Goal: Task Accomplishment & Management: Manage account settings

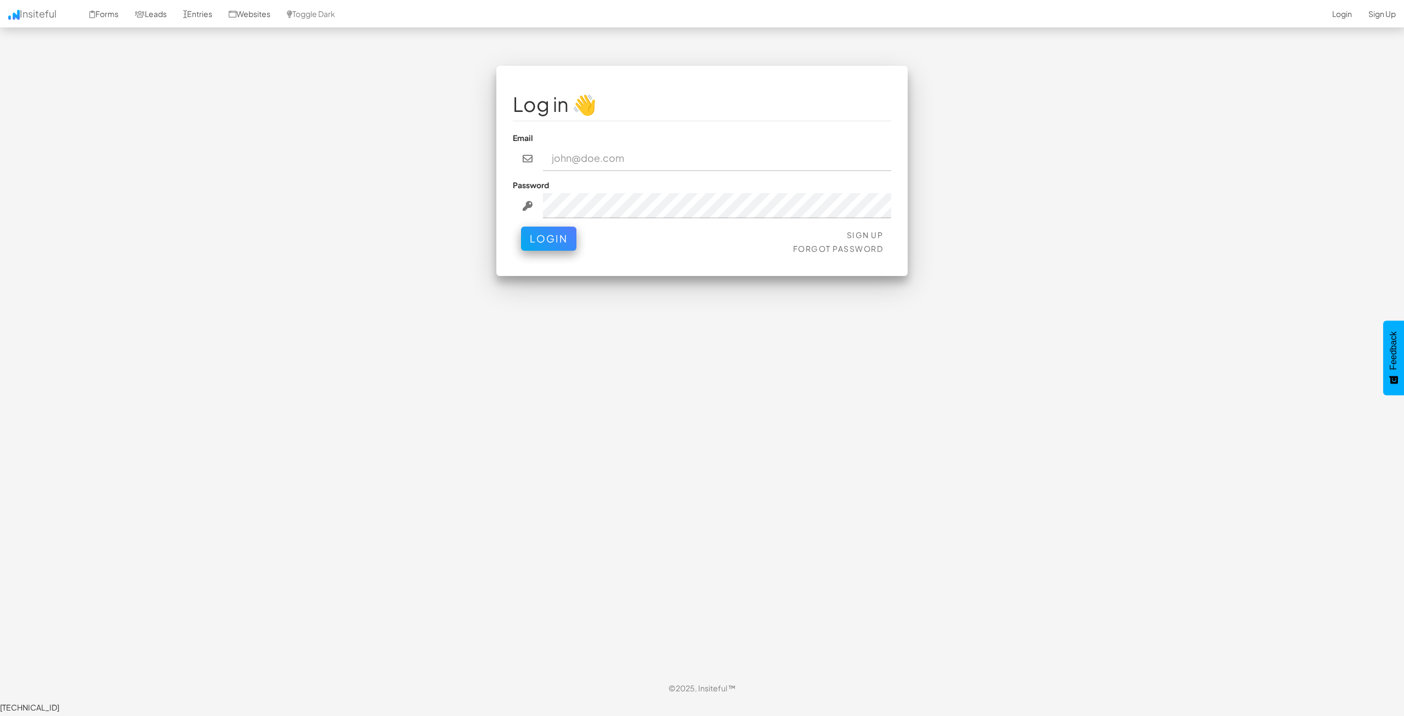
type input "[EMAIL_ADDRESS][DOMAIN_NAME]"
click at [552, 231] on button "Login" at bounding box center [548, 236] width 55 height 24
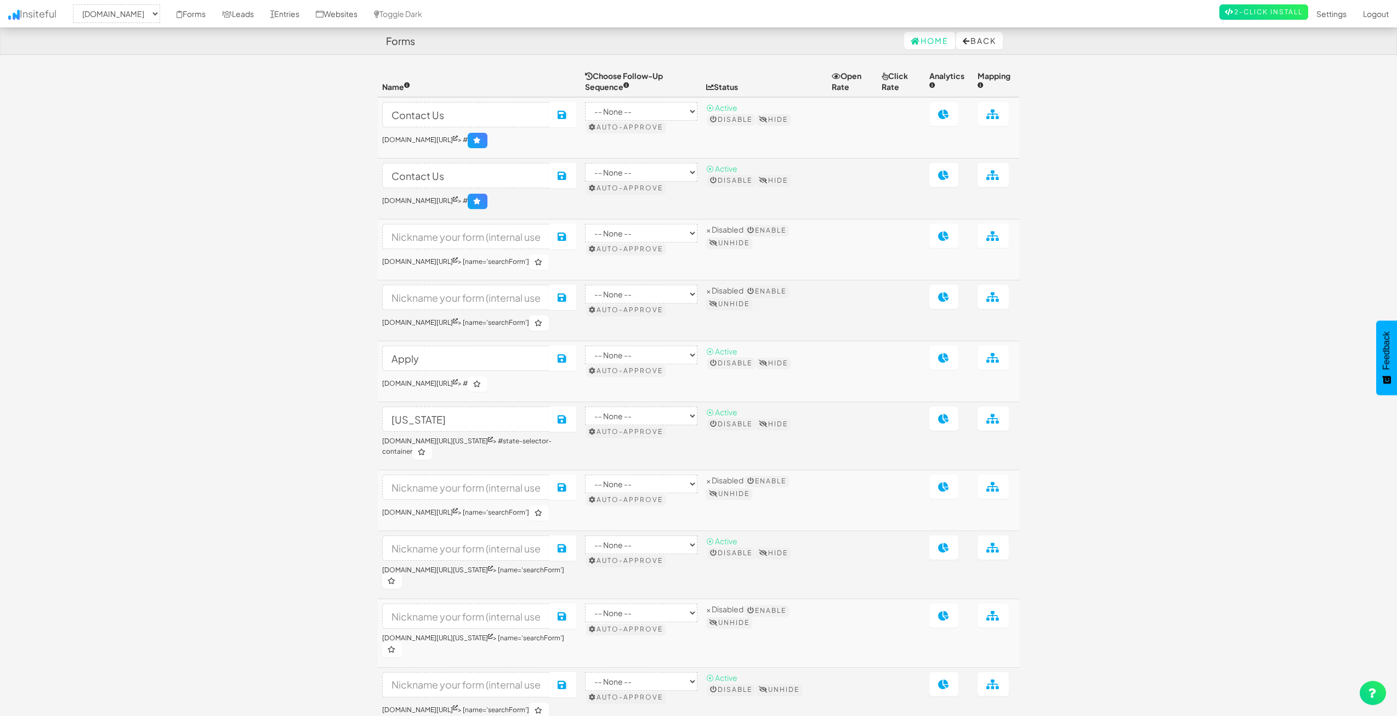
select select "2362"
click at [992, 106] on link at bounding box center [993, 114] width 31 height 24
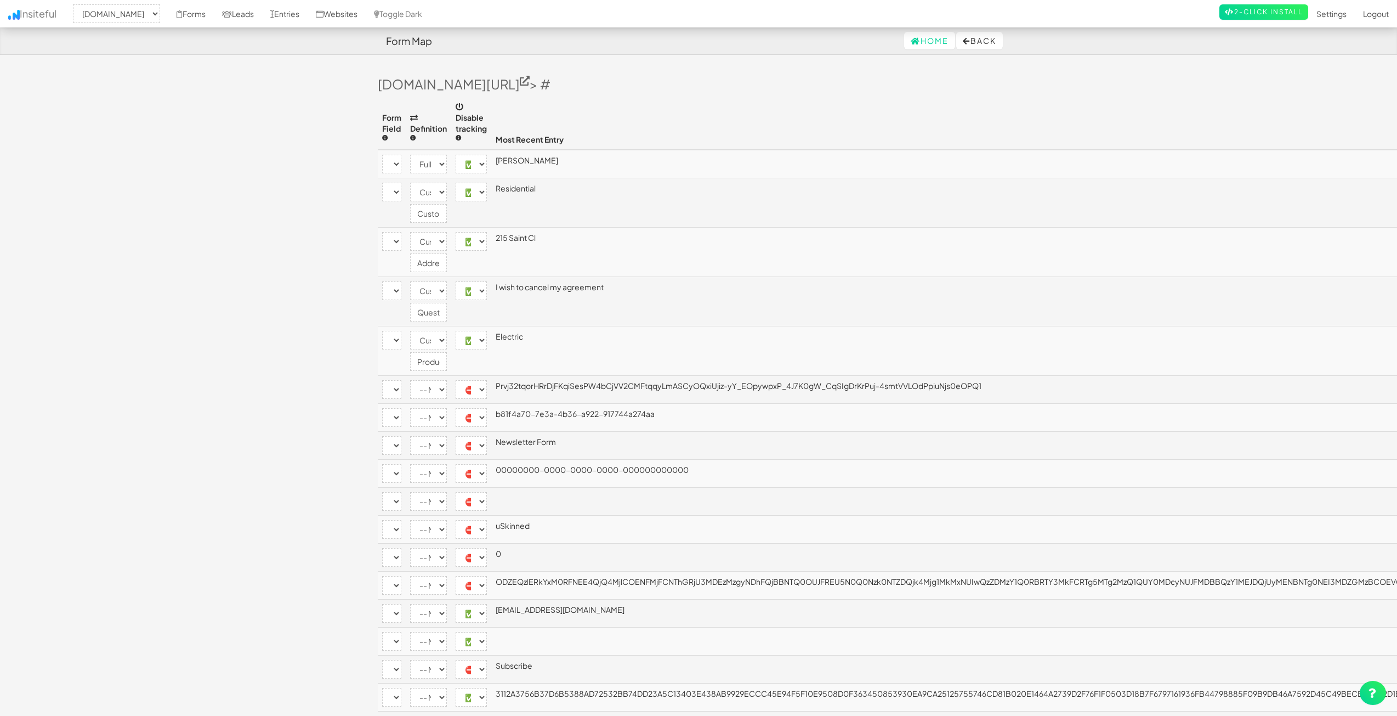
select select "2362"
select select "[name='2d86134a-ca01-4da7-c720-bf48fce8b79e']"
select select "name"
select select "enabled"
select select "[name='9cc27654-cba9-432b-b284-a350cda8c192']"
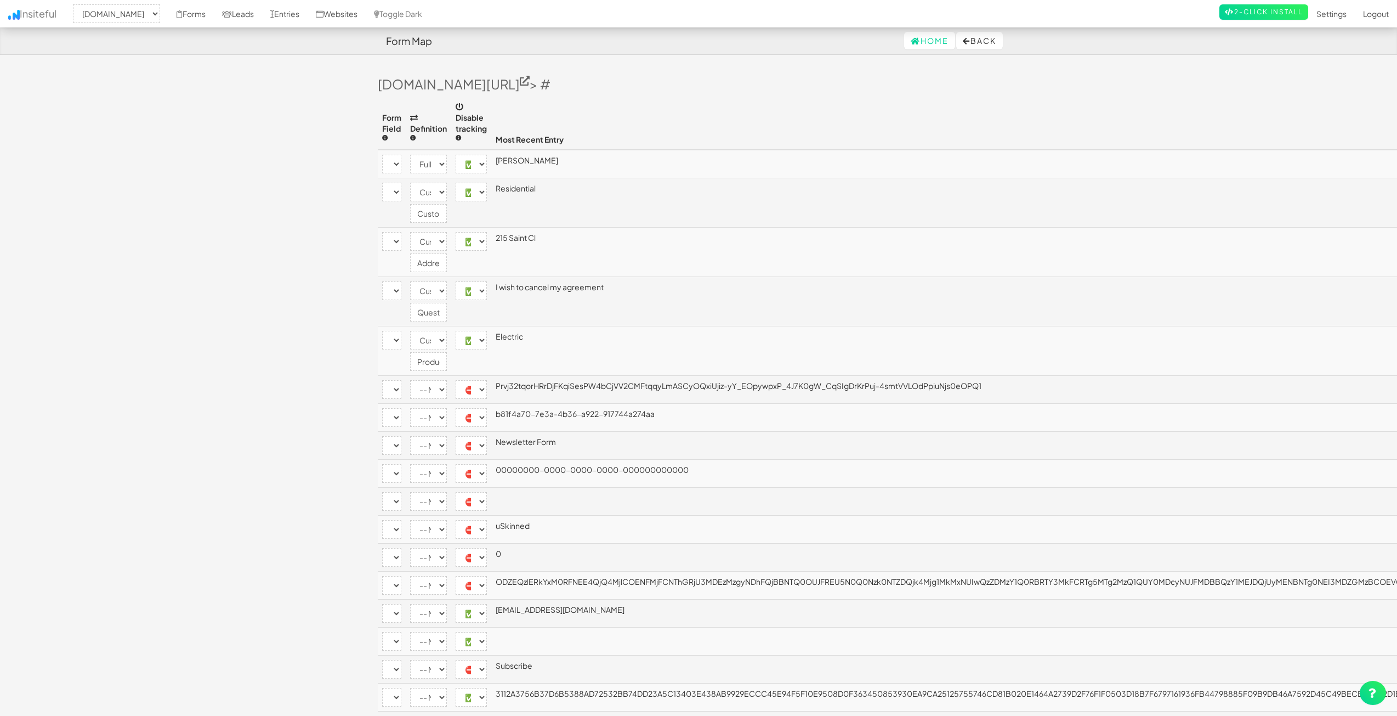
select select "custom"
select select "enabled"
select select "[name='30c19ae3-dd17-46d6-c97e-09b4b067dbc3']"
select select "custom"
select select "enabled"
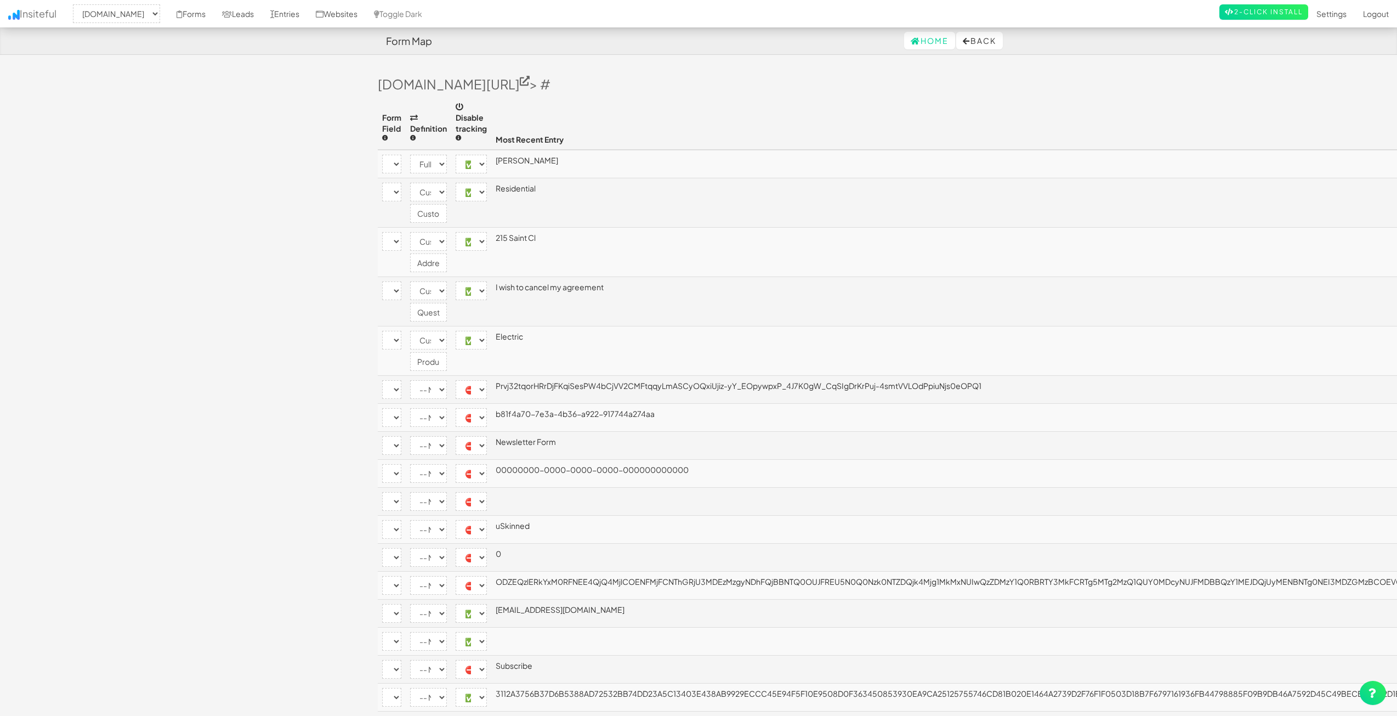
select select "[name='ec9abce4-e339-45a3-f143-6ba81f5b8c1d']"
select select "custom"
select select "enabled"
select select "[name='e06a486f-eb1c-4ebe-9e1e-62ee6b2a8fea']"
select select "custom"
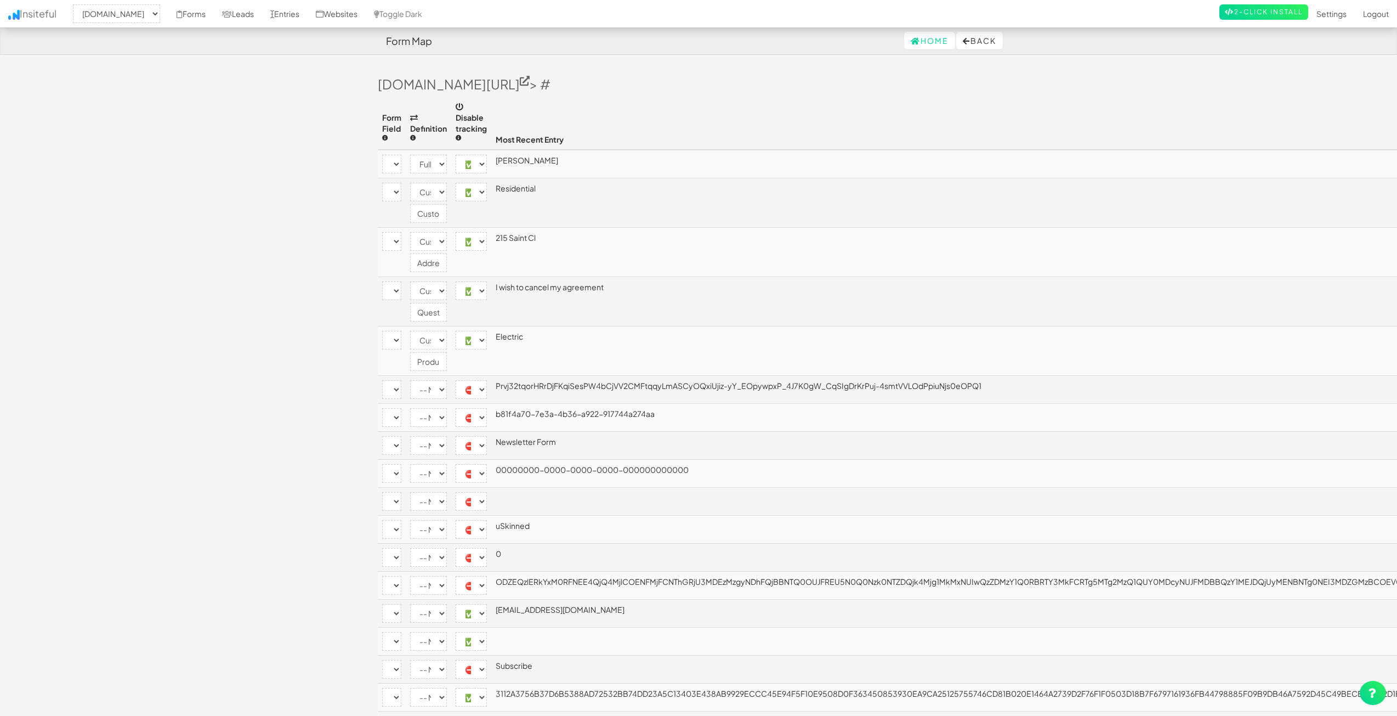
select select "enabled"
select select "[name='__RequestVerificationToken']"
select select "disabled"
select select "[name='FormId']"
select select "disabled"
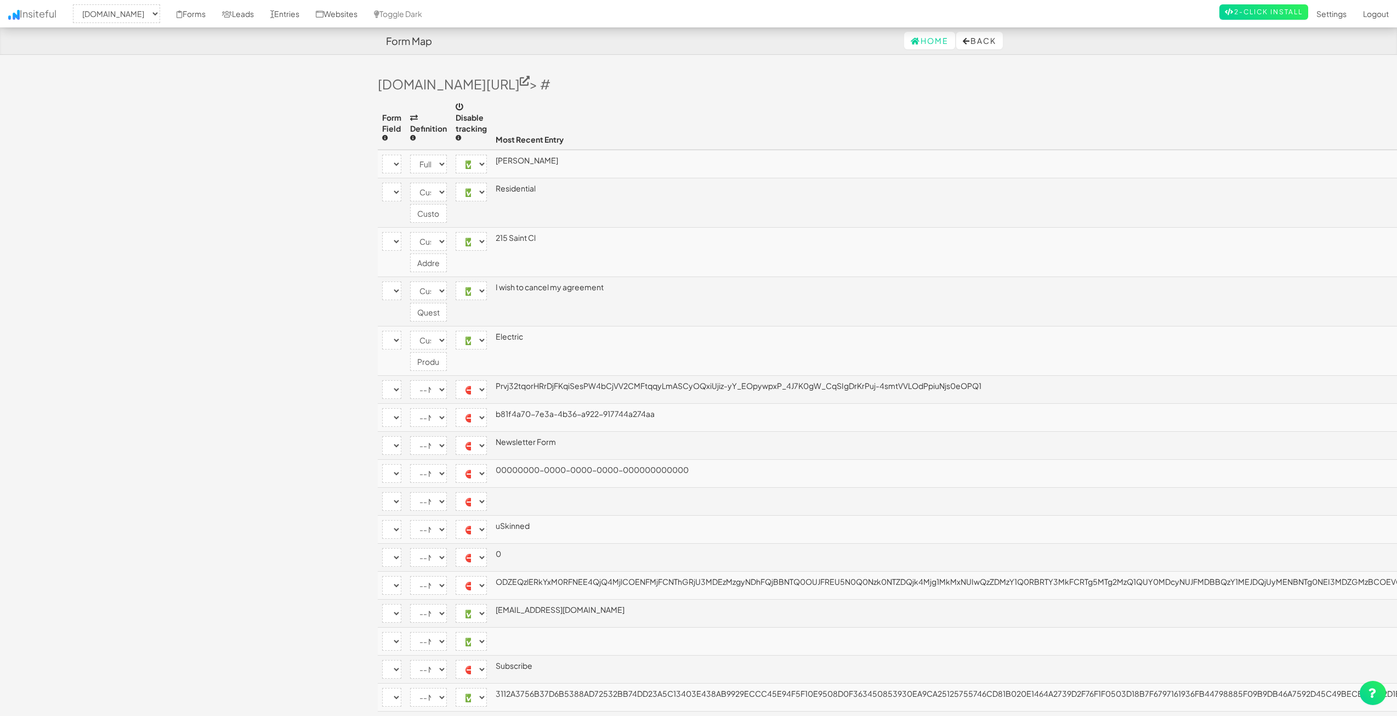
select select "[name='FormName']"
select select "disabled"
select select "[name='RecordId']"
select select "disabled"
select select "[name='PreviousClicked']"
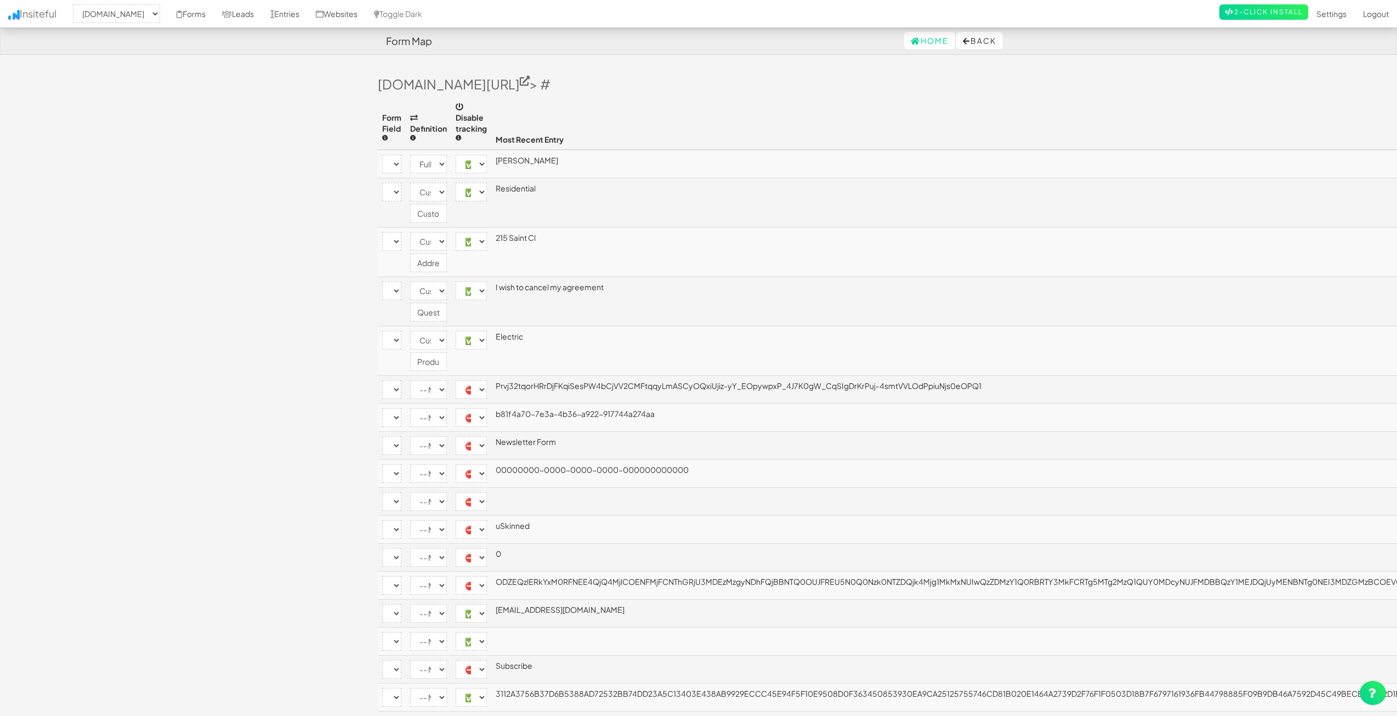
select select "disabled"
select select "[name='Theme']"
select select "disabled"
select select "[name='FormStep']"
select select "disabled"
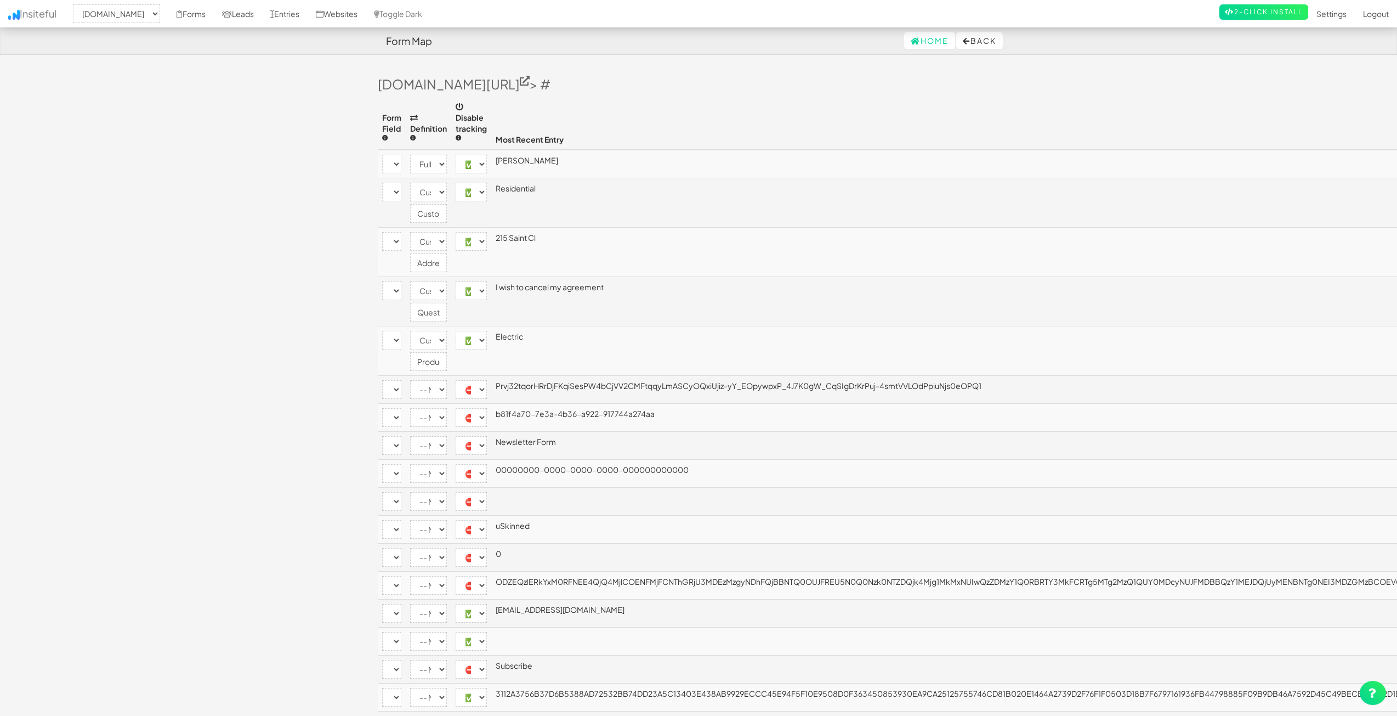
select select "[name='RecordState']"
select select "disabled"
select select "[name='c9204231-7756-4e10-cb50-60870fb4bb73']"
select select "enabled"
select select "[name='b81f4a707e3a4b36a922917744a274aa']"
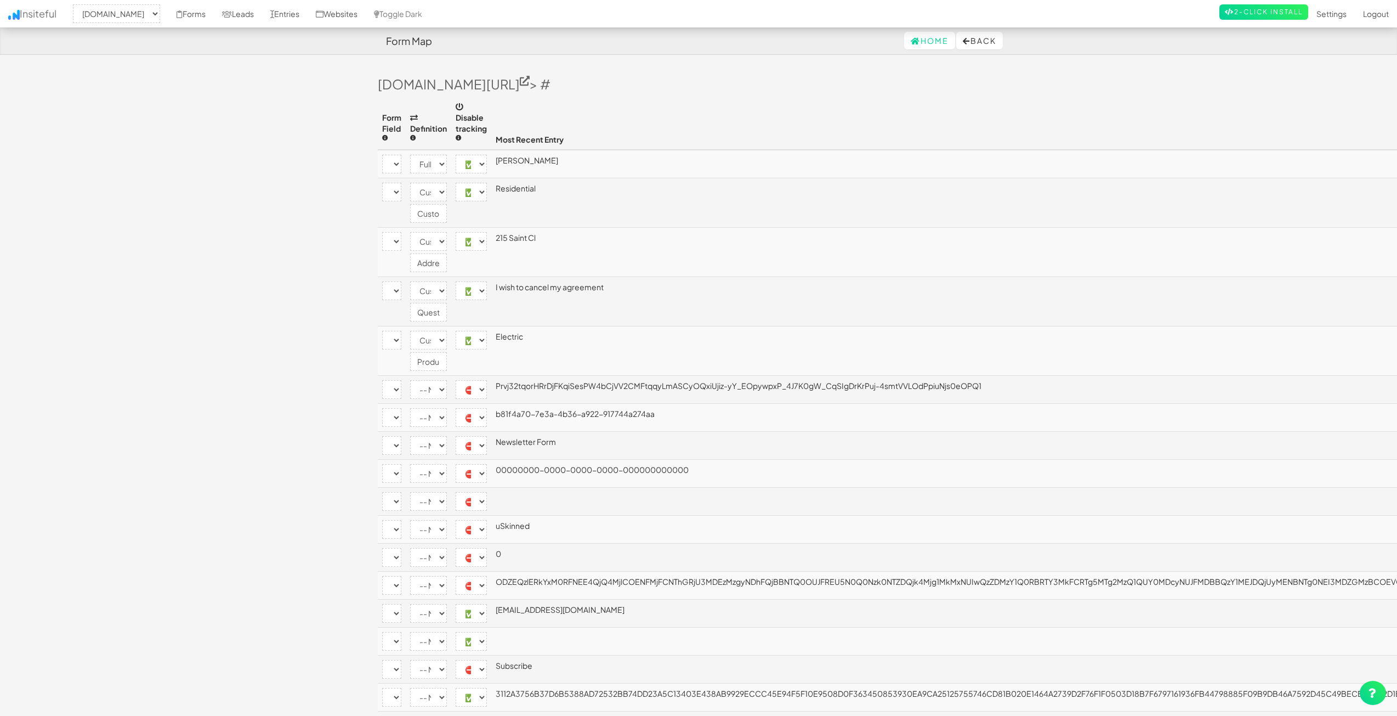
select select "enabled"
select select "[name='__next']"
select select "disabled"
select select "[name='ufprt']"
select select "enabled"
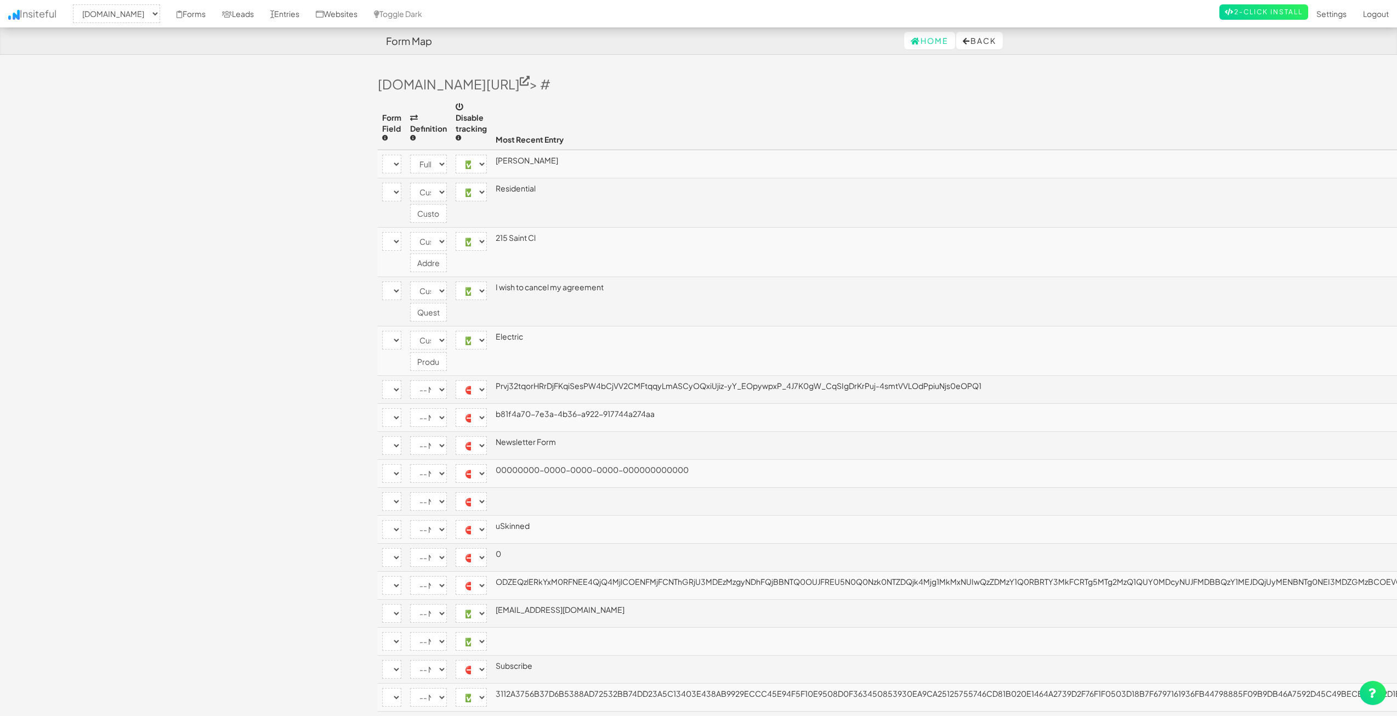
select select "[name='c4a4d889-d1f4-4054-fcad-3ac463492f36']"
select select "company"
select select "enabled"
select select "[name='f9f453e9-3f46-40a8-b0c4-817b8b0bc4be']"
select select "custom"
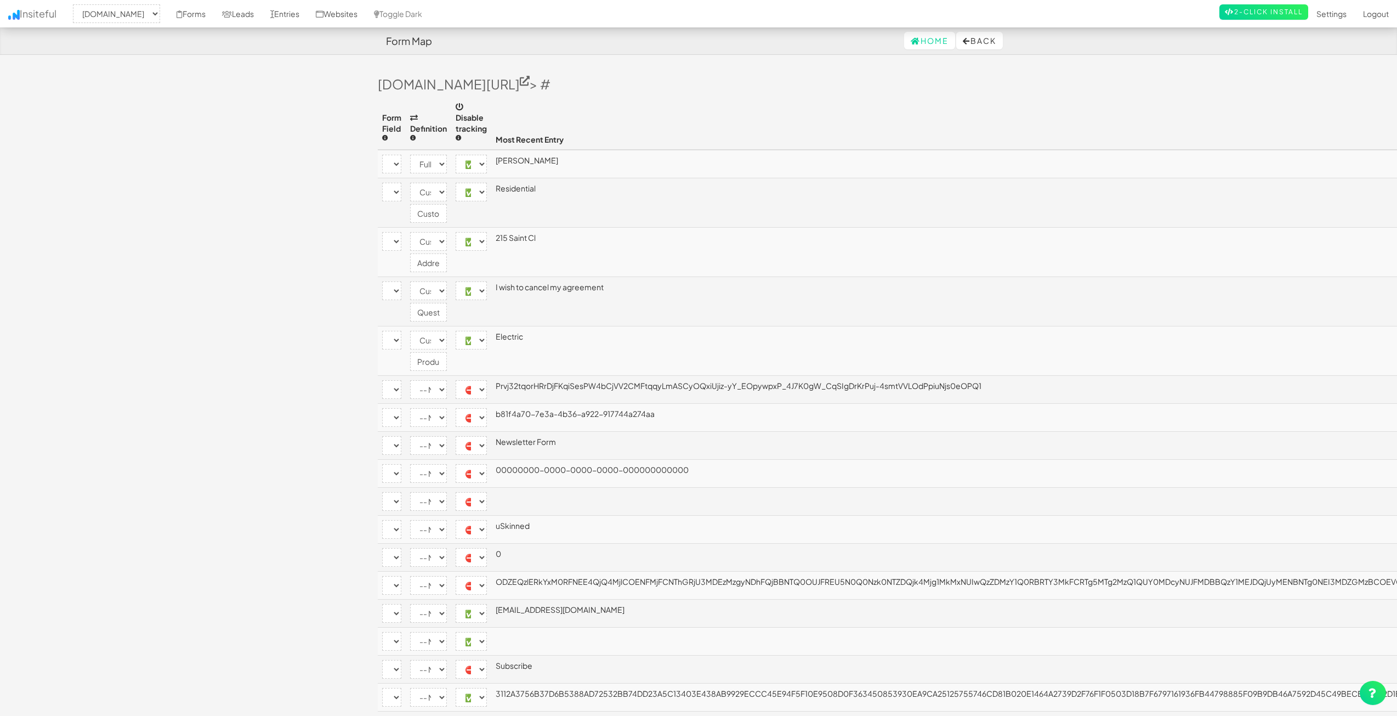
select select "enabled"
select select "[name='eae61cf1-01da-4da6-f9c6-df56b0aba741']"
select select "email"
select select "enabled"
select select "[name='21550c3d-769d-4700-8db0-f30cd95e0a95']"
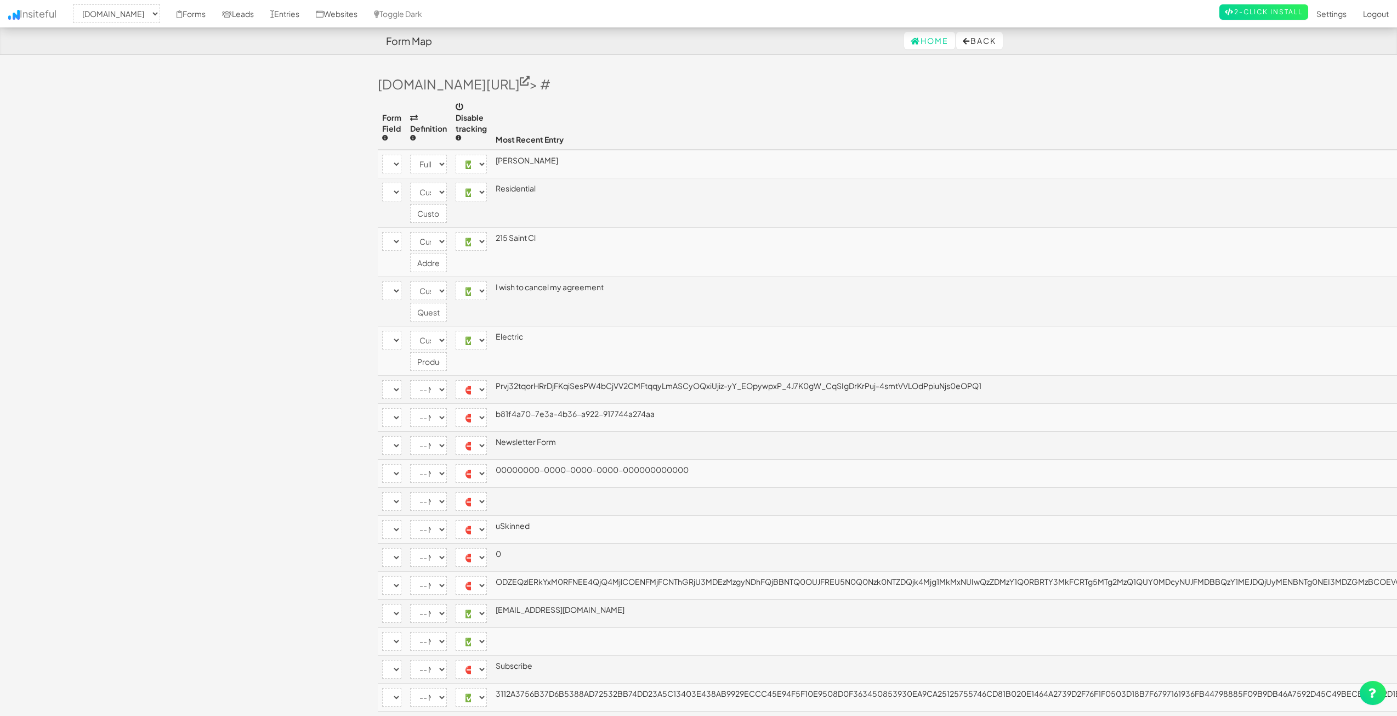
select select "phone"
select select "enabled"
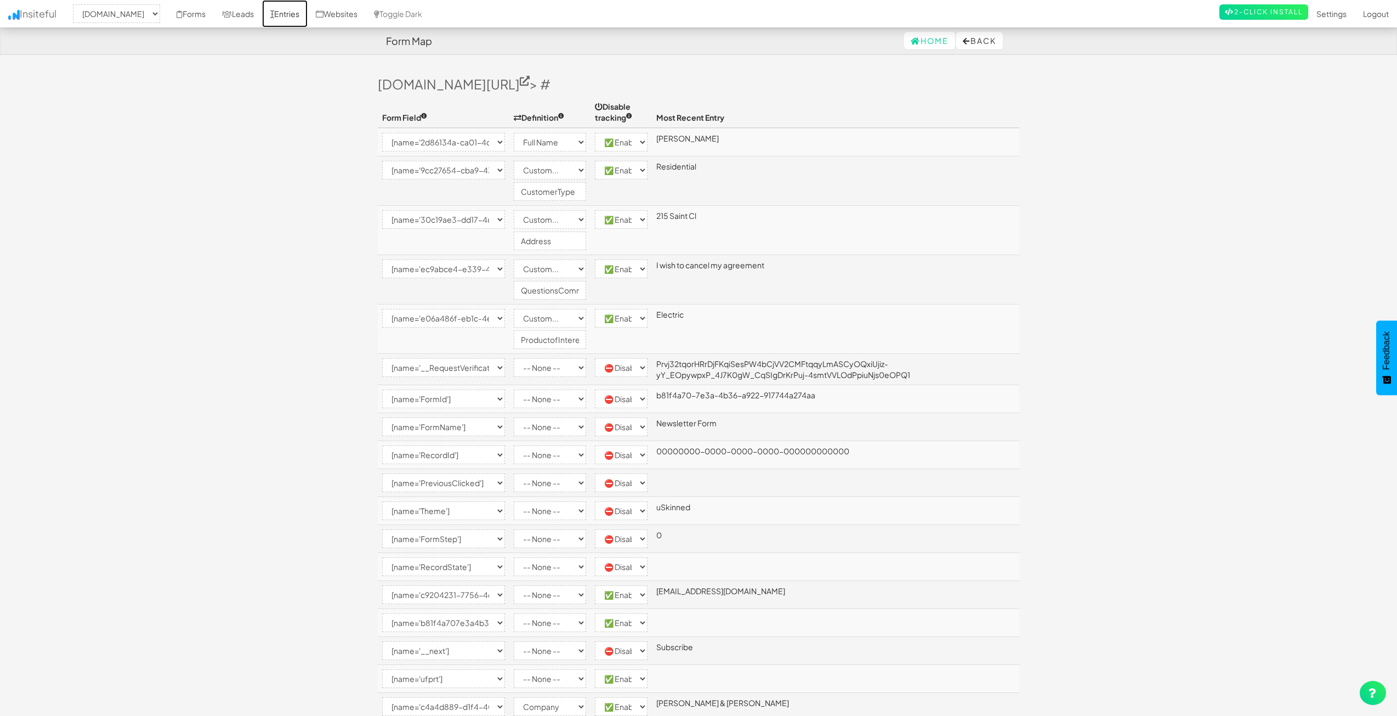
click at [308, 17] on link "Entries" at bounding box center [285, 13] width 46 height 27
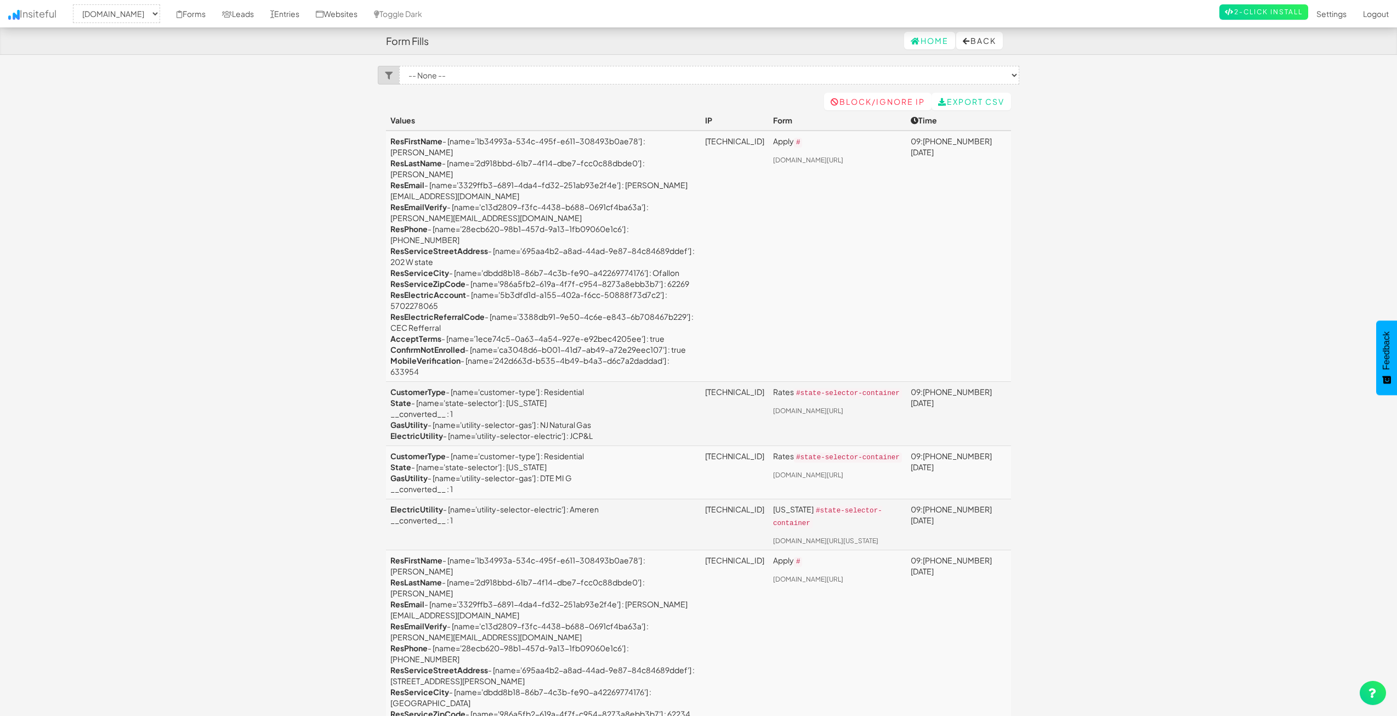
select select "2362"
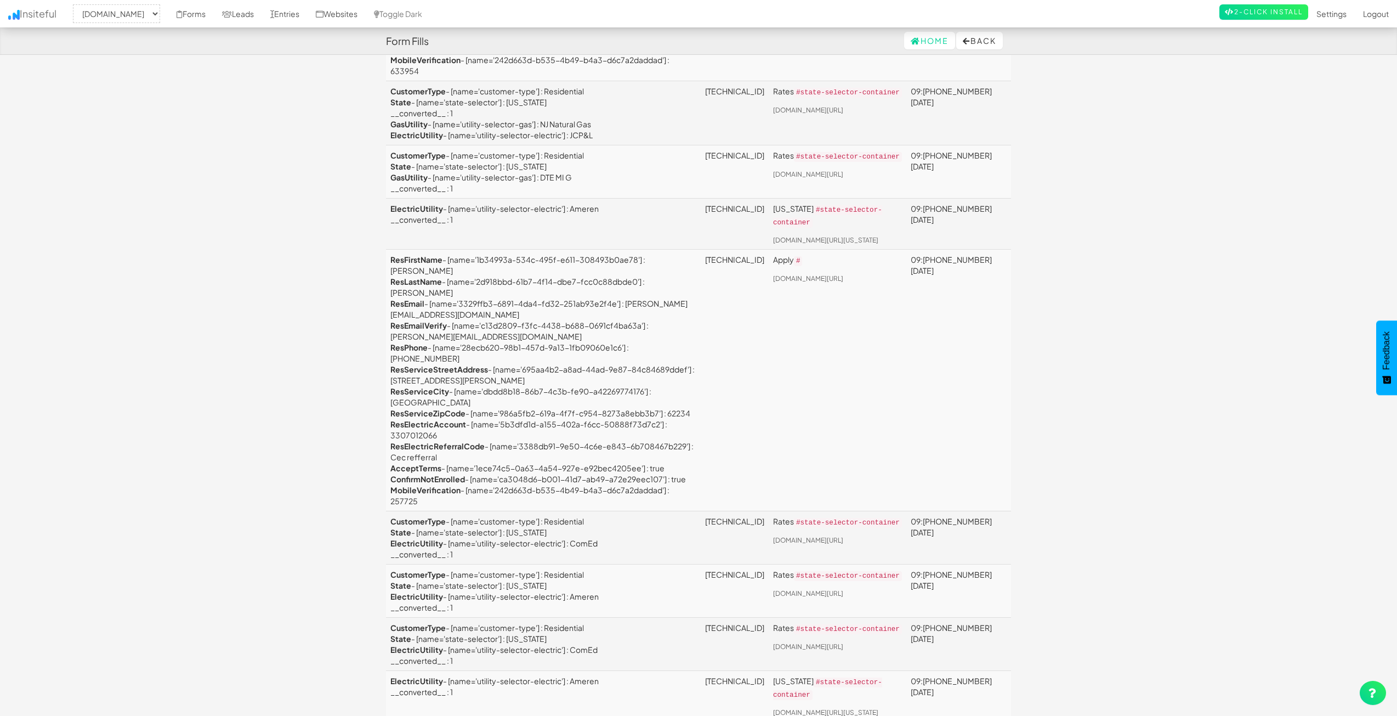
scroll to position [274, 0]
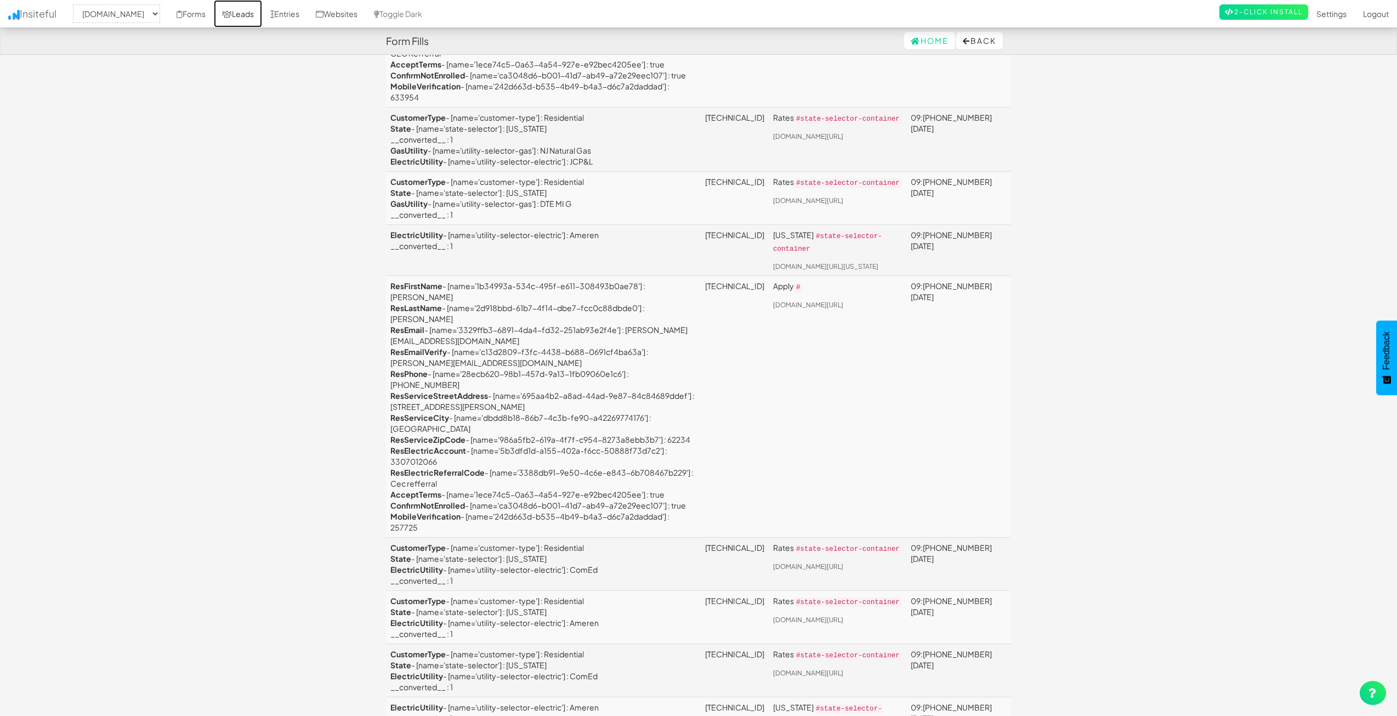
click at [262, 18] on link "Leads" at bounding box center [238, 13] width 48 height 27
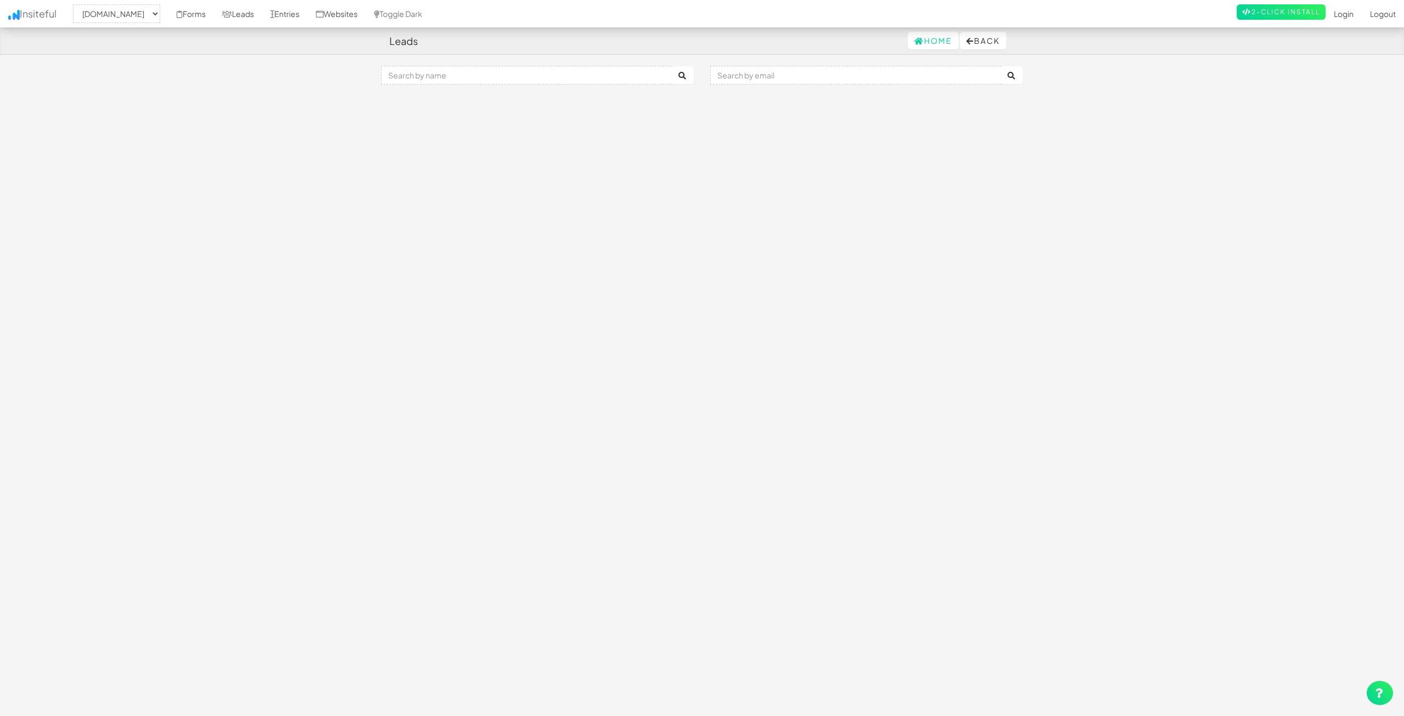
select select "2362"
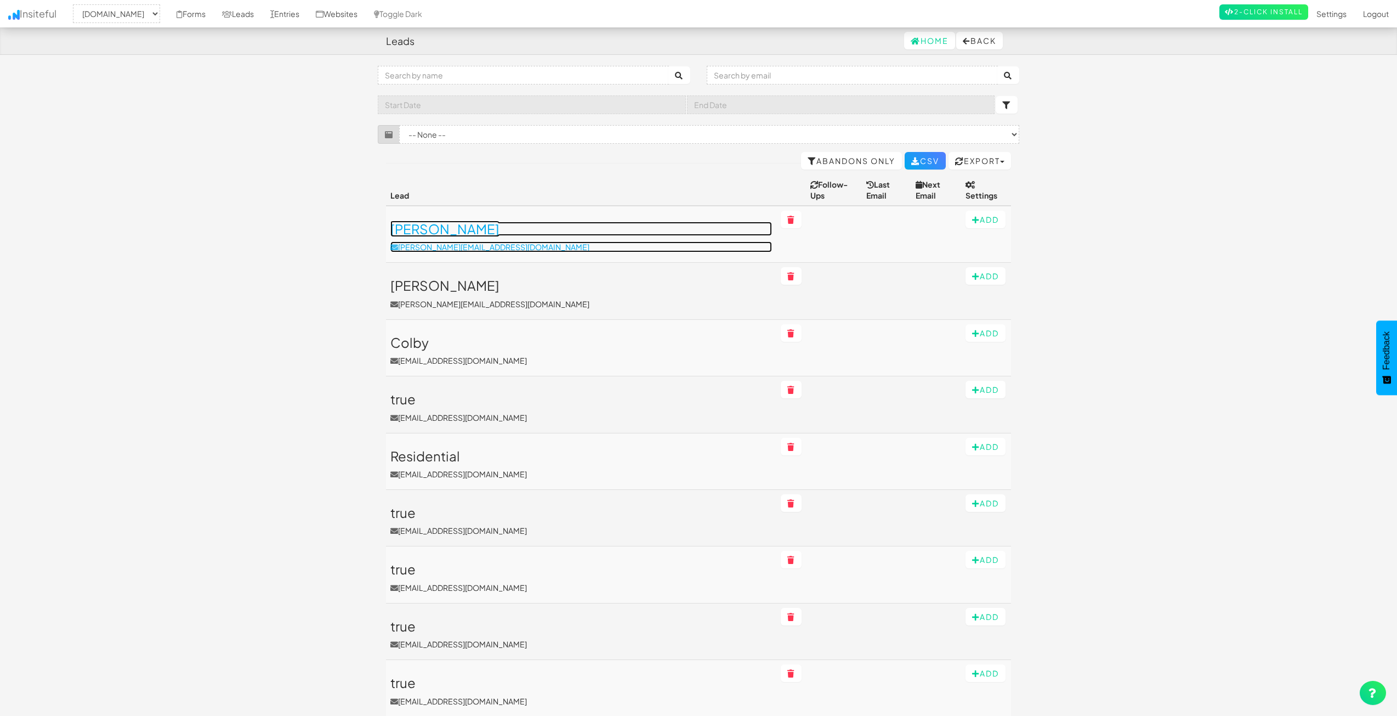
click at [414, 222] on h3 "Mike" at bounding box center [581, 229] width 382 height 14
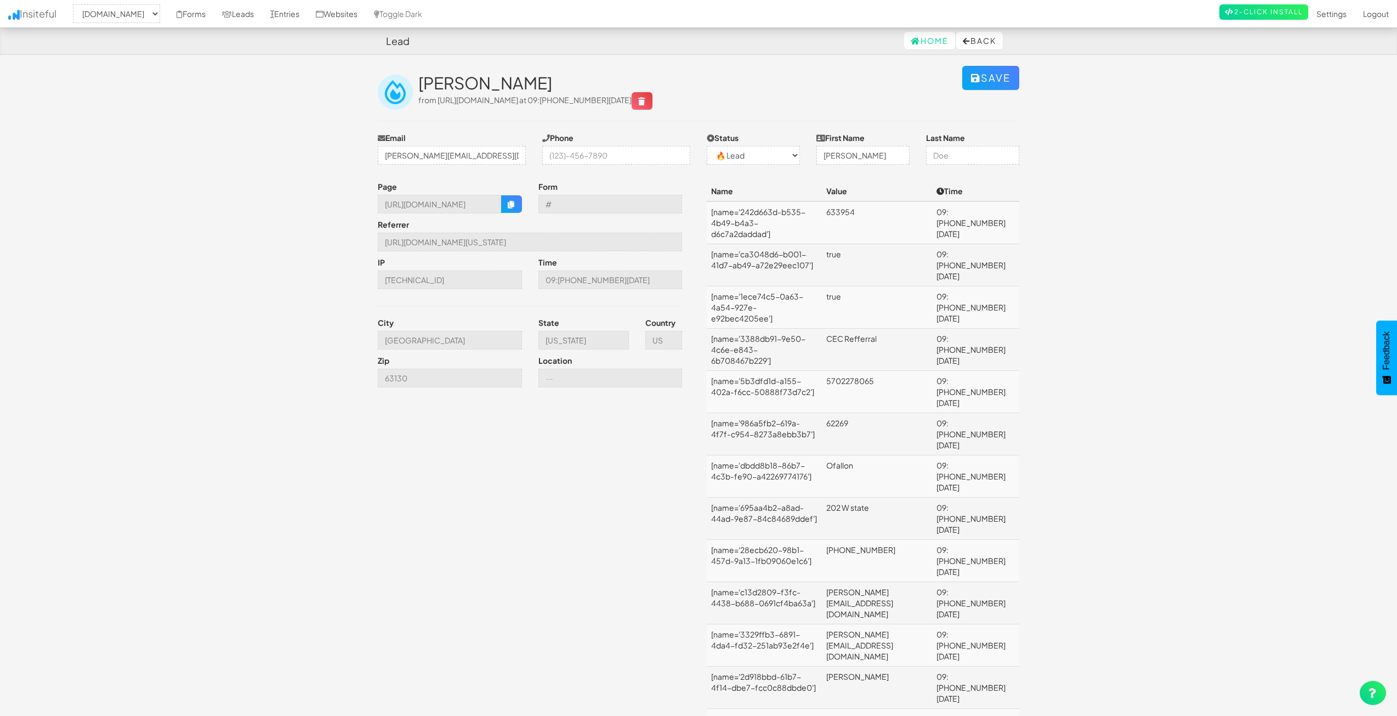
select select "2362"
select select "0"
click at [1076, 395] on body "Lead Home Back Toggle navigation Insiteful -- None -- [DOMAIN_NAME] Forms Leads…" at bounding box center [698, 680] width 1397 height 1360
click at [1163, 418] on body "Lead Home Back Toggle navigation Insiteful -- None -- [DOMAIN_NAME] Forms Leads…" at bounding box center [698, 680] width 1397 height 1360
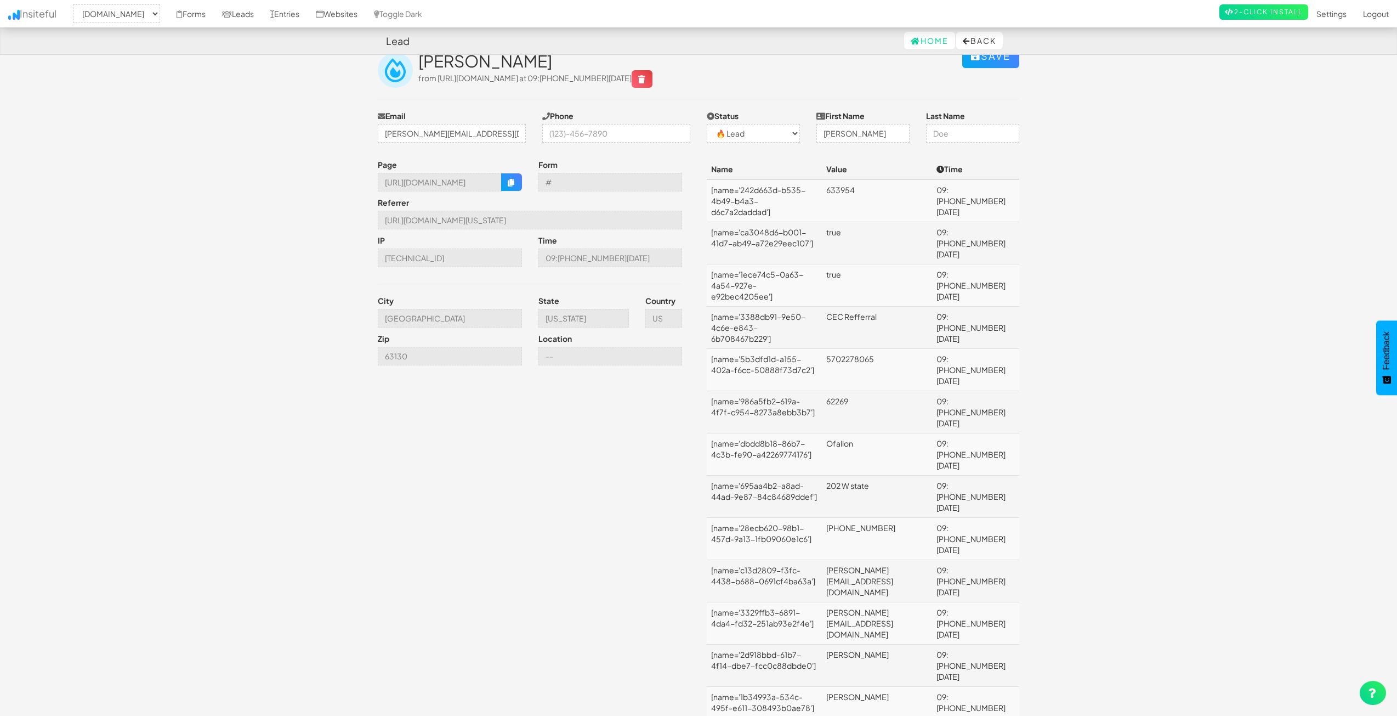
scroll to position [55, 0]
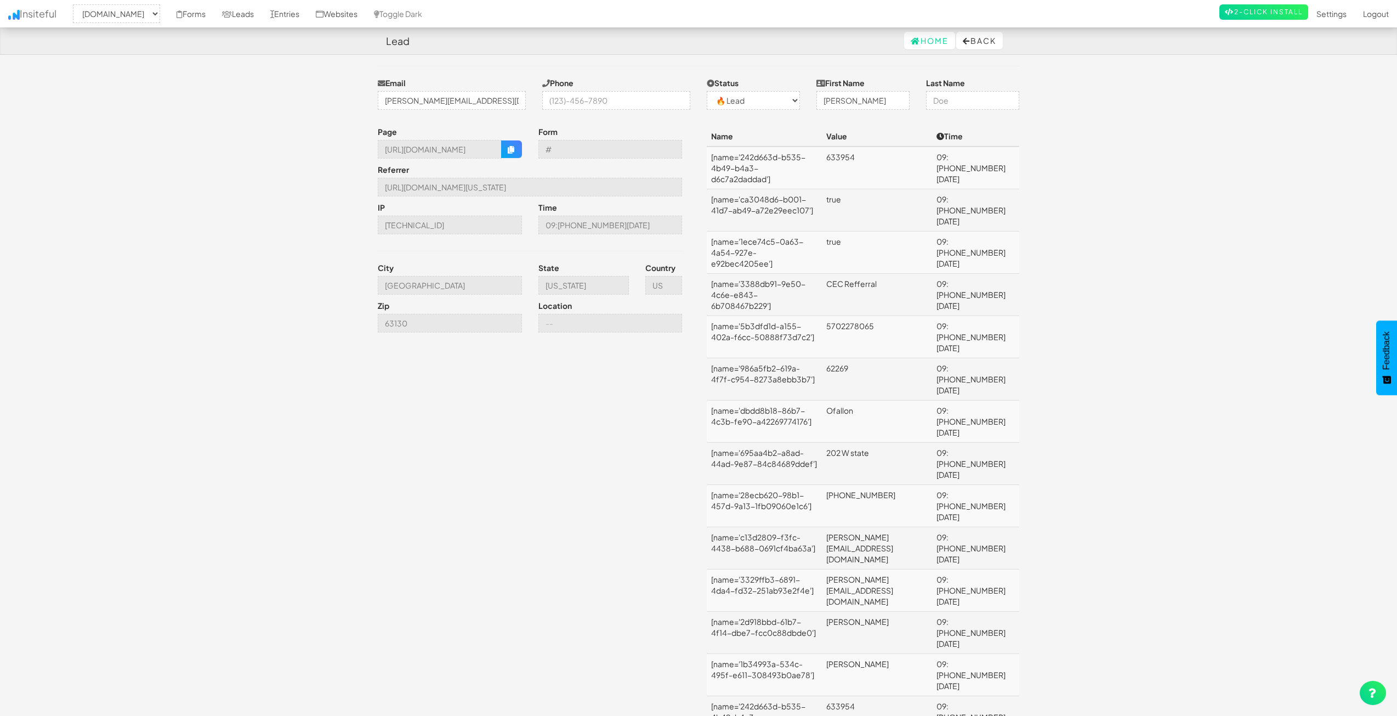
click at [522, 493] on div "Page [URL][DOMAIN_NAME] Form # Referrer [URL][DOMAIN_NAME][US_STATE] IP [TECHNI…" at bounding box center [699, 690] width 658 height 1129
click at [558, 454] on div "Page https://www.nordicenergy-us.com/apply/ Form # Referrer https://www.nordice…" at bounding box center [699, 690] width 658 height 1129
click at [1134, 450] on body "Lead Home Back Toggle navigation Insiteful -- None -- www.nordicenergy-us.com F…" at bounding box center [698, 625] width 1397 height 1360
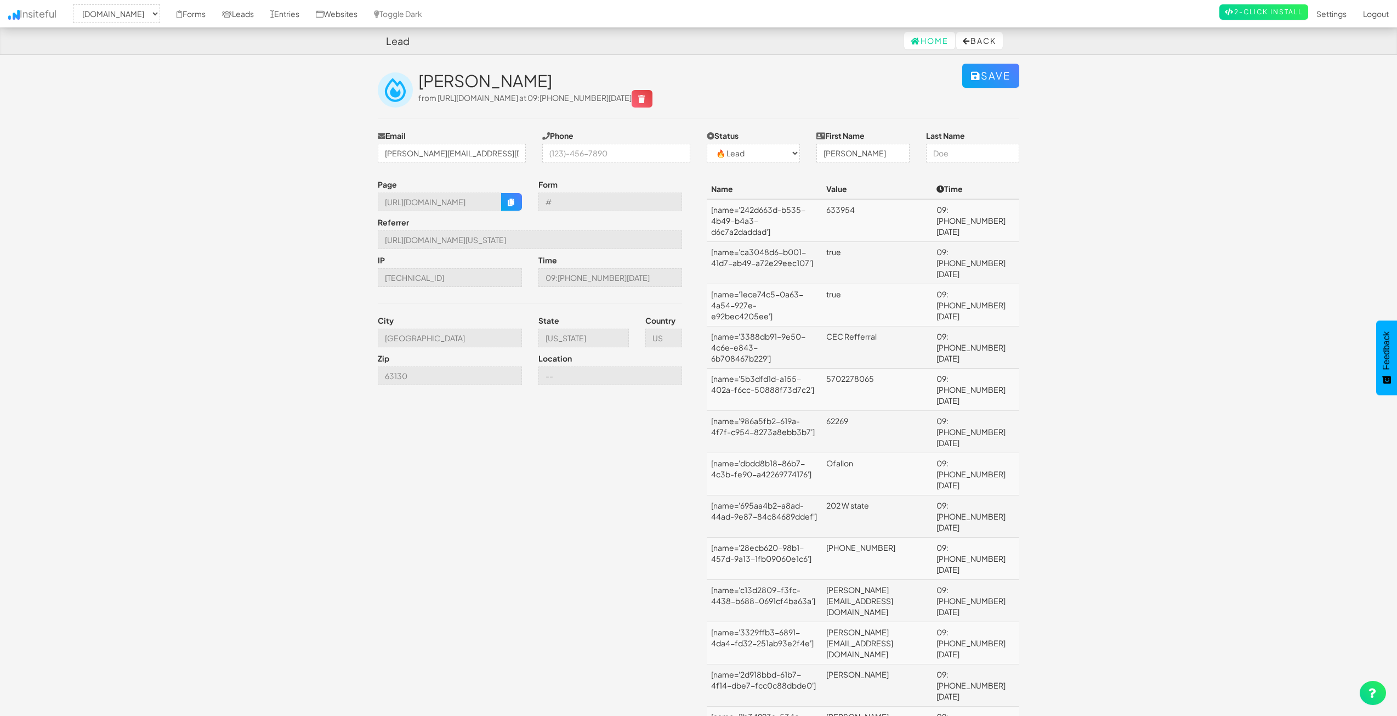
scroll to position [0, 0]
click at [582, 100] on span "from https://www.nordicenergy-us.com/apply/ at 09:49 09.22.25" at bounding box center [535, 100] width 234 height 10
click at [1238, 134] on body "Lead Home Back Toggle navigation Insiteful -- None -- www.nordicenergy-us.com F…" at bounding box center [698, 680] width 1397 height 1360
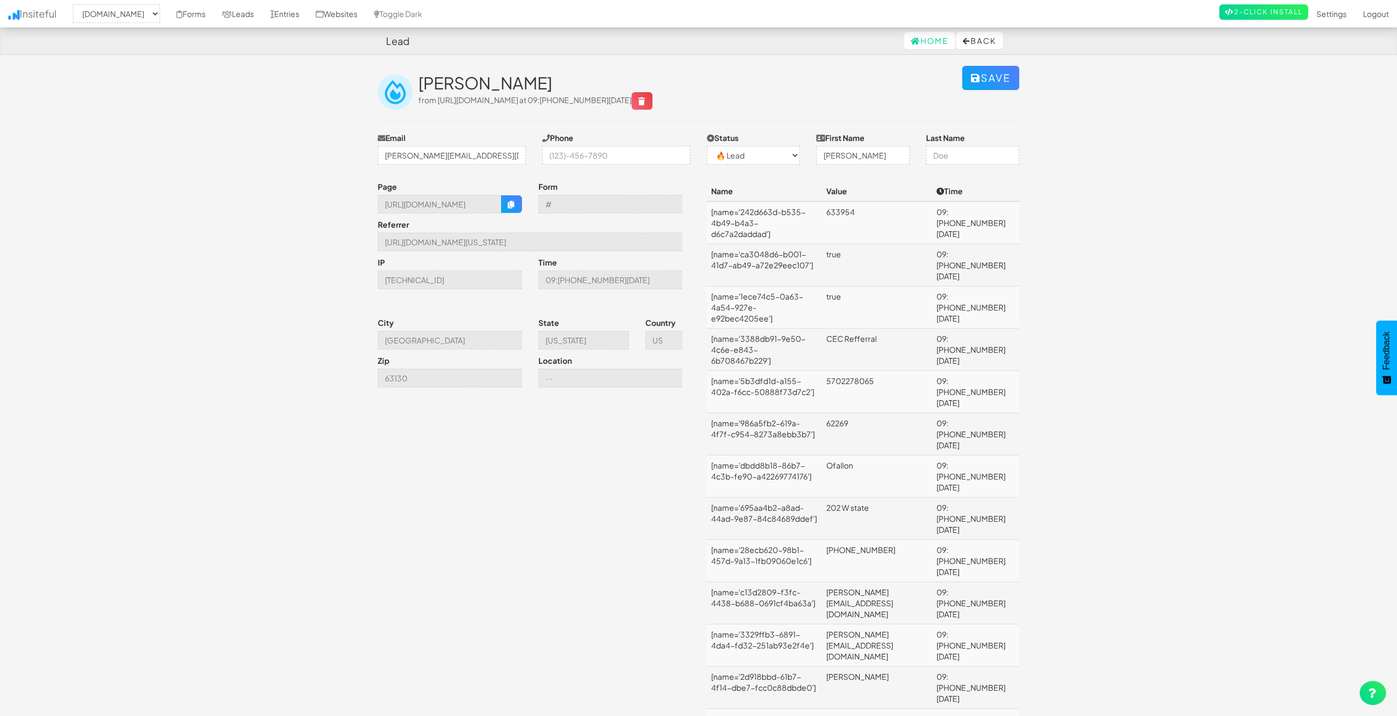
click at [1261, 236] on body "Lead Home Back Toggle navigation Insiteful -- None -- www.nordicenergy-us.com F…" at bounding box center [698, 680] width 1397 height 1360
drag, startPoint x: 309, startPoint y: 20, endPoint x: 277, endPoint y: 0, distance: 37.4
click at [308, 20] on link "Entries" at bounding box center [285, 13] width 46 height 27
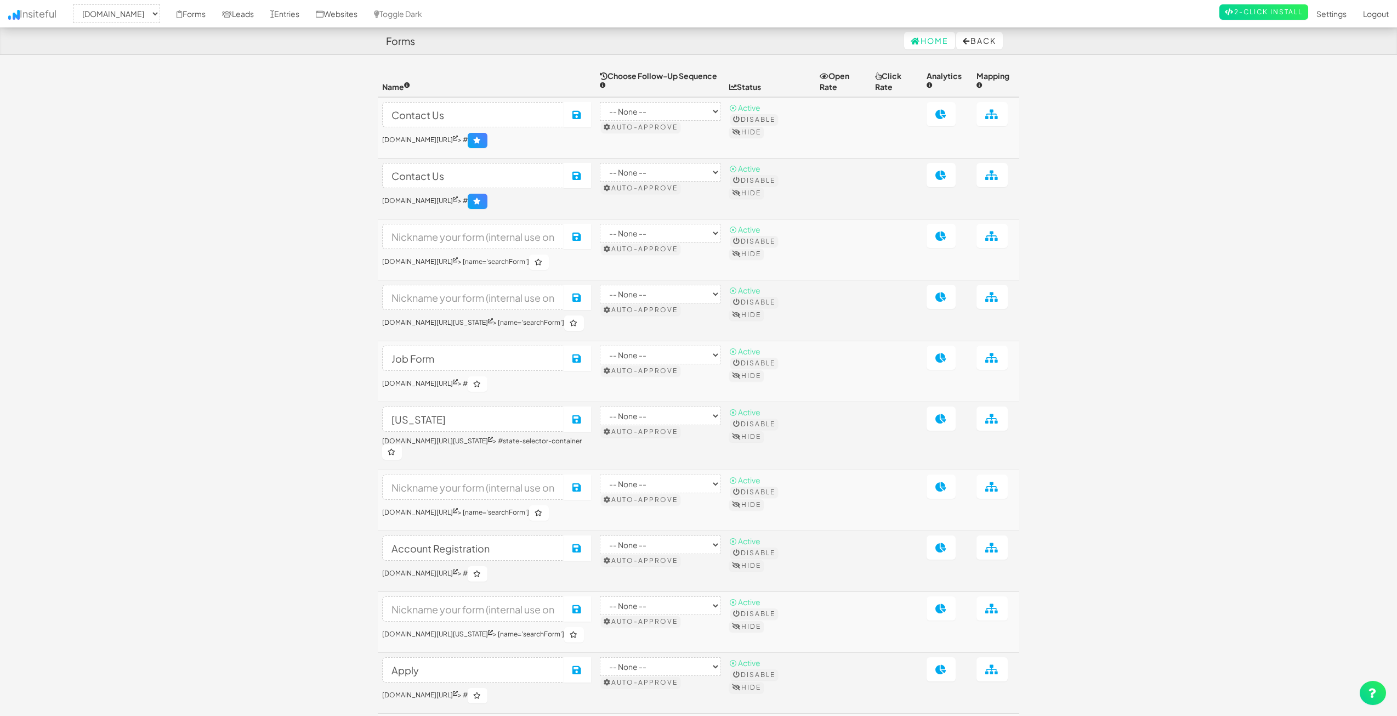
select select "2362"
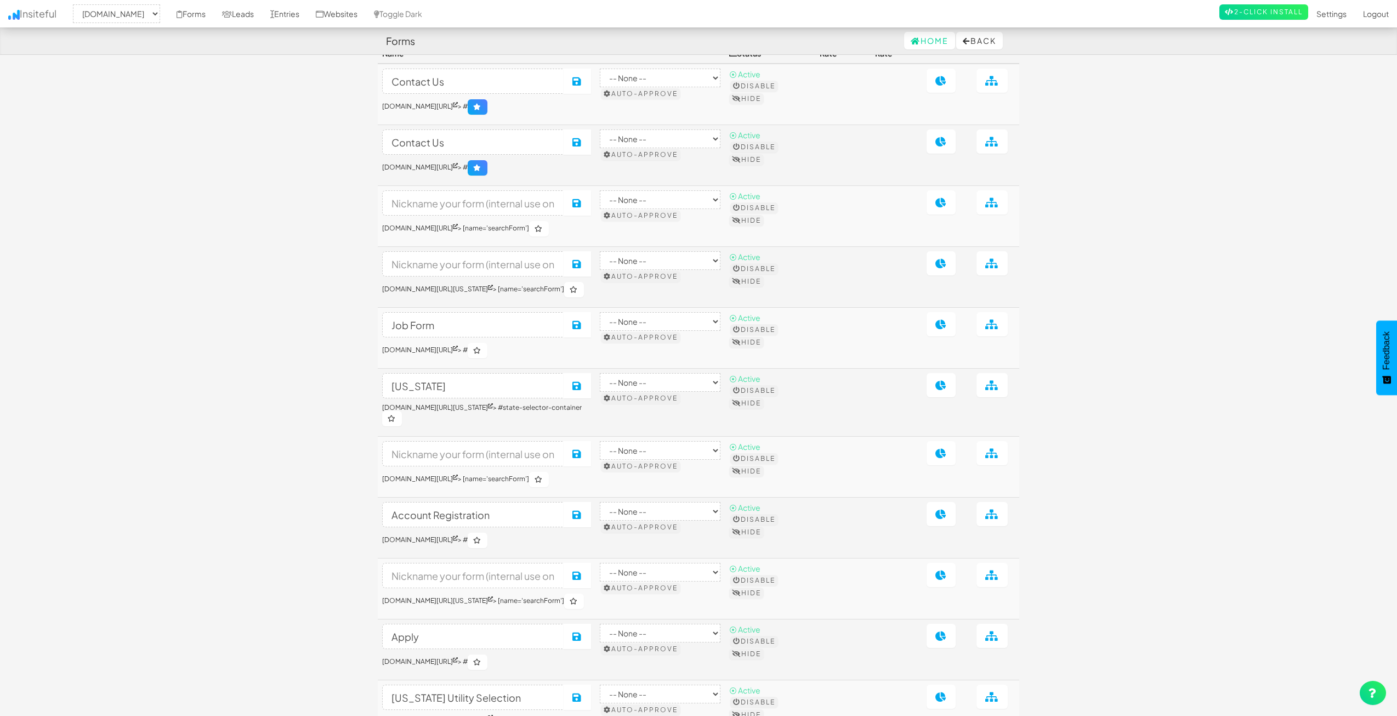
scroll to position [165, 0]
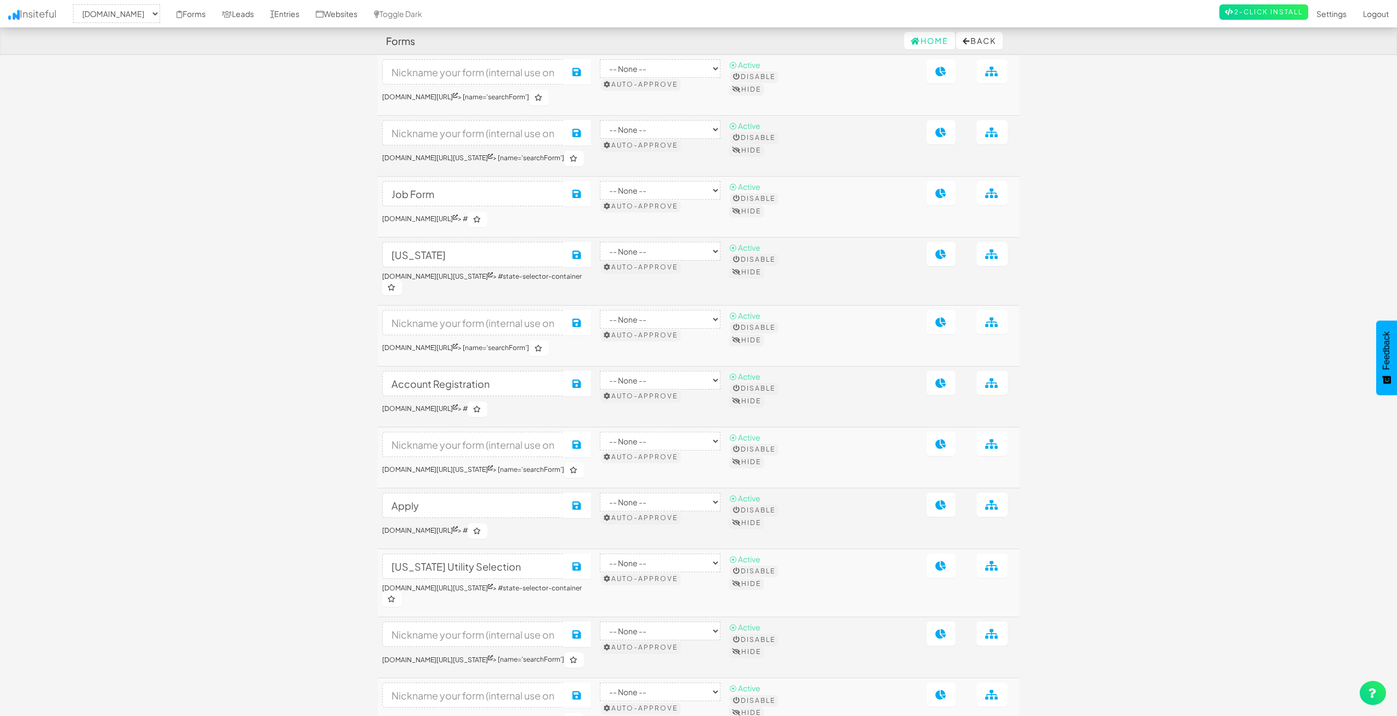
click at [1014, 517] on td at bounding box center [995, 518] width 47 height 61
click at [992, 509] on icon at bounding box center [993, 505] width 14 height 10
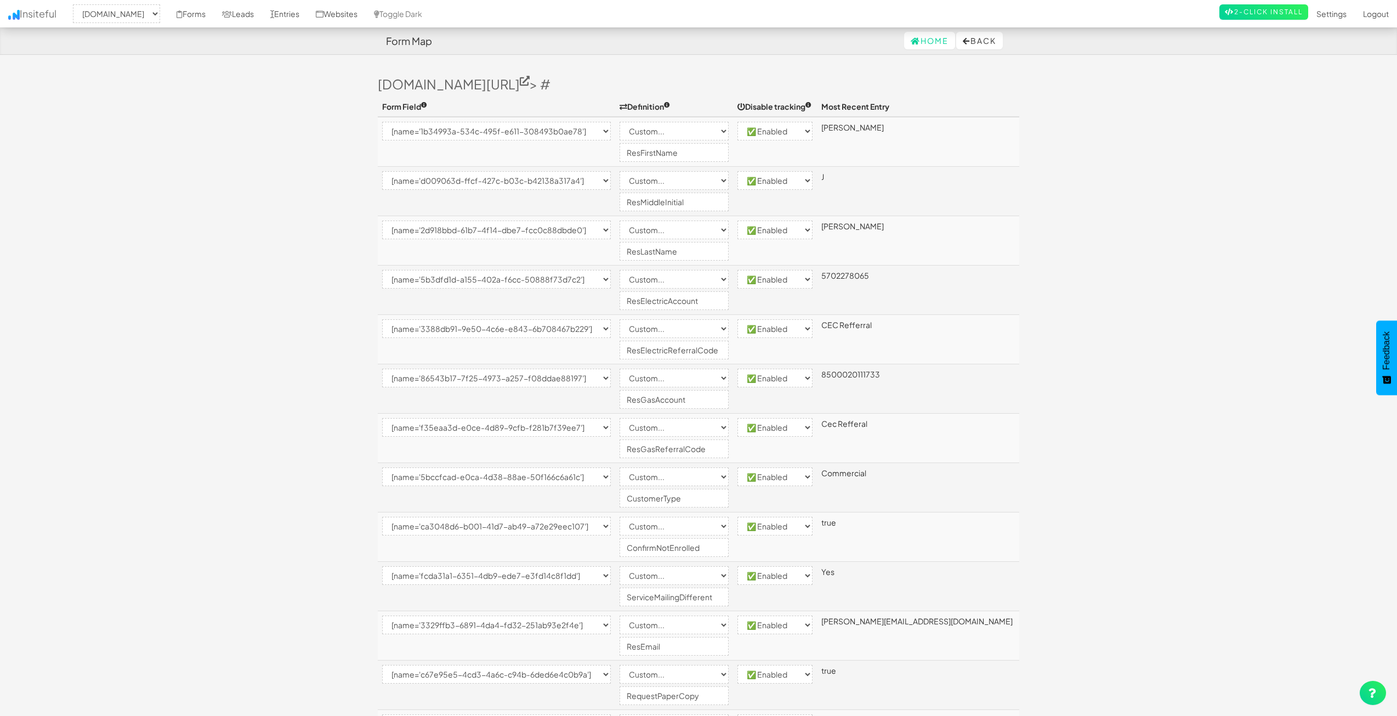
select select "2362"
select select "[name='1b34993a-534c-495f-e611-308493b0ae78']"
select select "custom"
select select "enabled"
select select "[name='d009063d-ffcf-427c-b03c-b42138a317a4']"
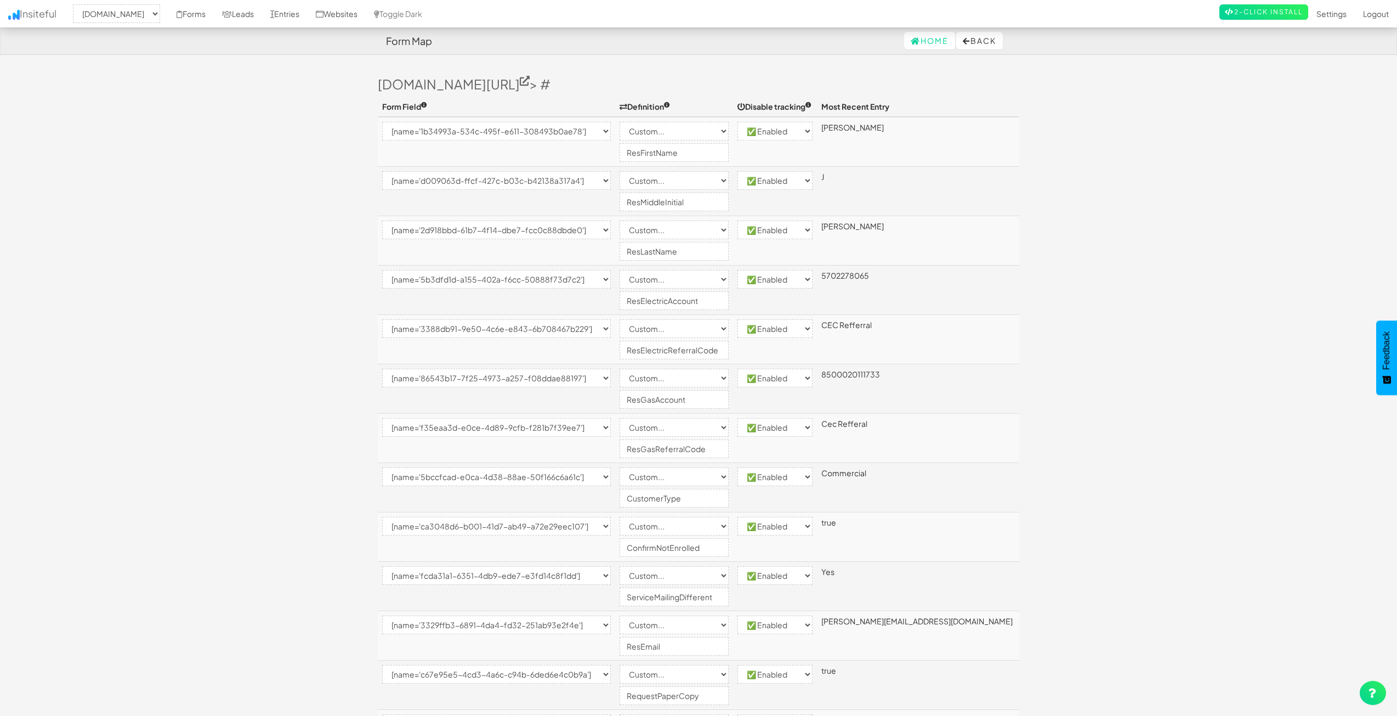
select select "custom"
select select "enabled"
select select "[name='2d918bbd-61b7-4f14-dbe7-fcc0c88dbde0']"
select select "custom"
select select "enabled"
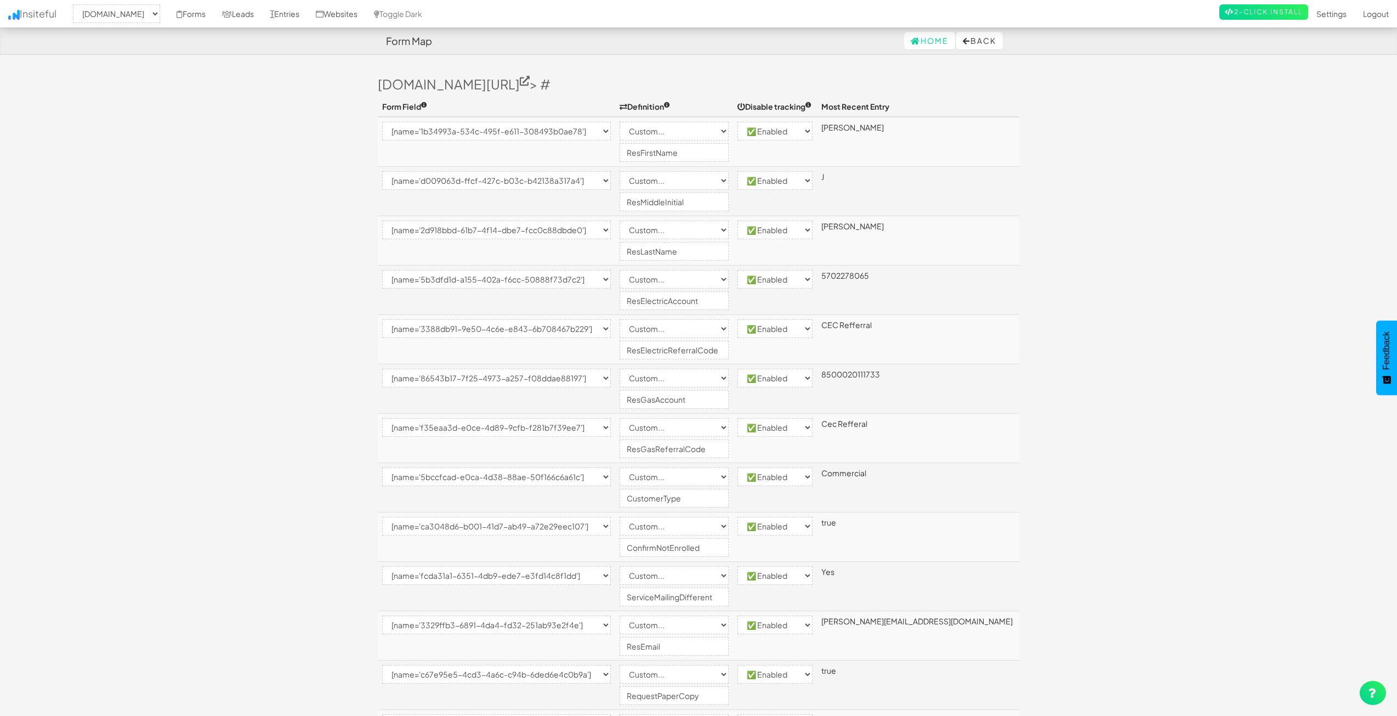
select select "[name='5b3dfd1d-a155-402a-f6cc-50888f73d7c2']"
select select "custom"
select select "enabled"
select select "[name='3388db91-9e50-4c6e-e843-6b708467b229']"
select select "custom"
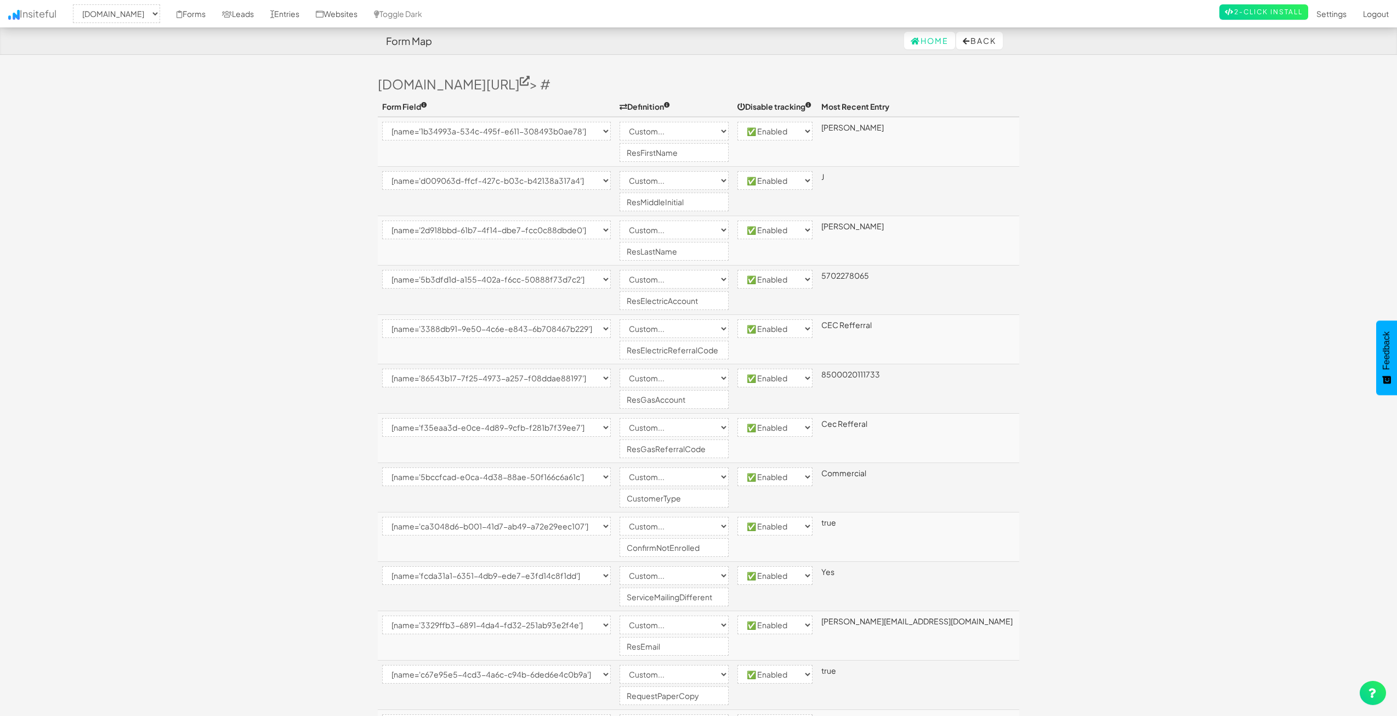
select select "enabled"
select select "[name='86543b17-7f25-4973-a257-f08ddae88197']"
select select "custom"
select select "enabled"
select select "[name='f35eaa3d-e0ce-4d89-9cfb-f281b7f39ee7']"
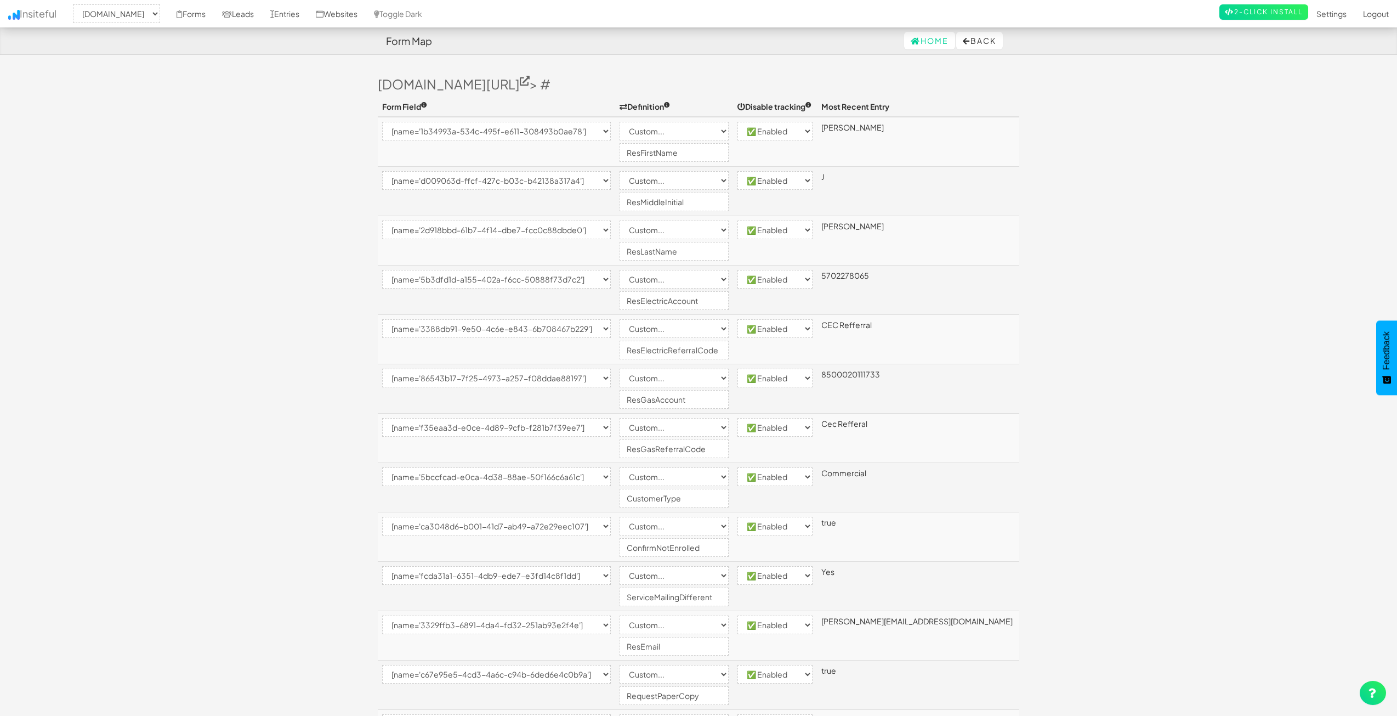
select select "custom"
select select "enabled"
select select "[name='5bccfcad-e0ca-4d38-88ae-50f166c6a61c']"
select select "custom"
select select "enabled"
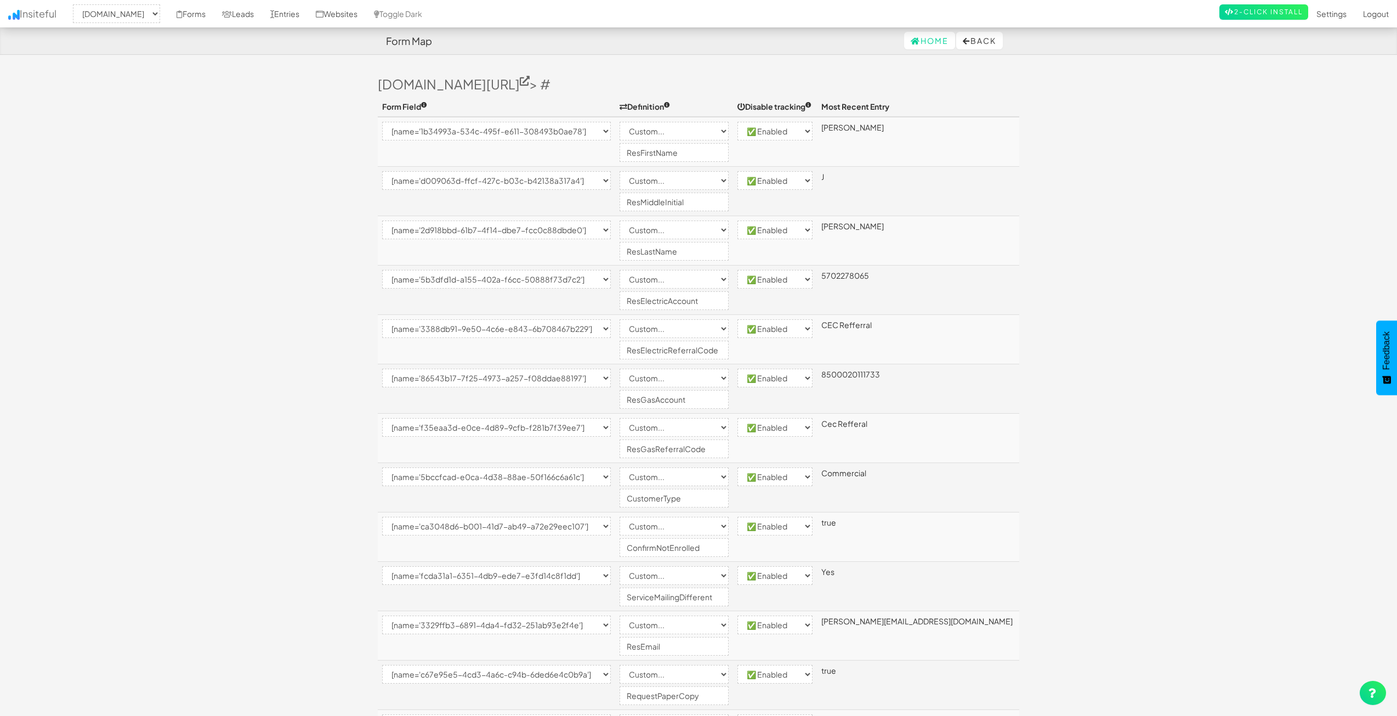
select select "[name='ca3048d6-b001-41d7-ab49-a72e29eec107']"
select select "custom"
select select "enabled"
select select "[name='fcda31a1-6351-4db9-ede7-e3fd14c8f1dd']"
select select "custom"
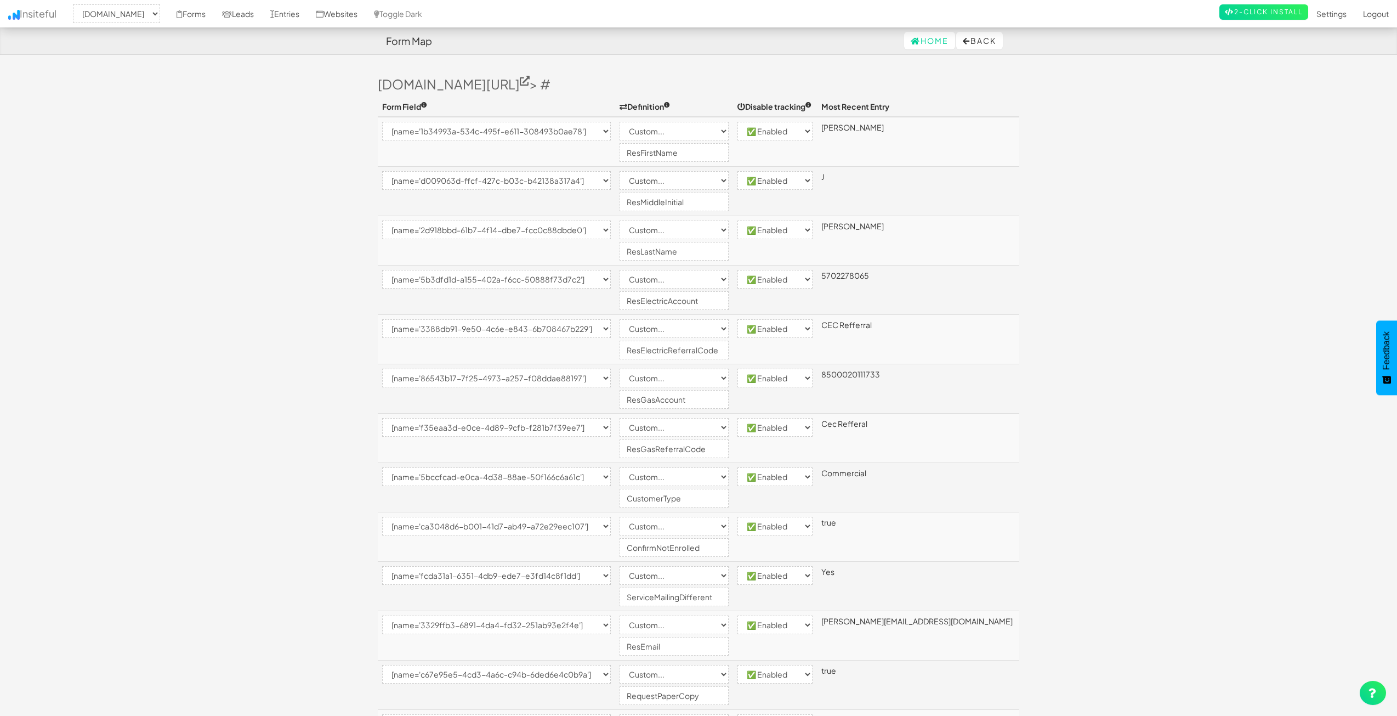
select select "enabled"
select select "[name='3329ffb3-6891-4da4-fd32-251ab93e2f4e']"
select select "custom"
select select "enabled"
select select "[name='c67e95e5-4cd3-4a6c-c94b-6ded6e4c0b9a']"
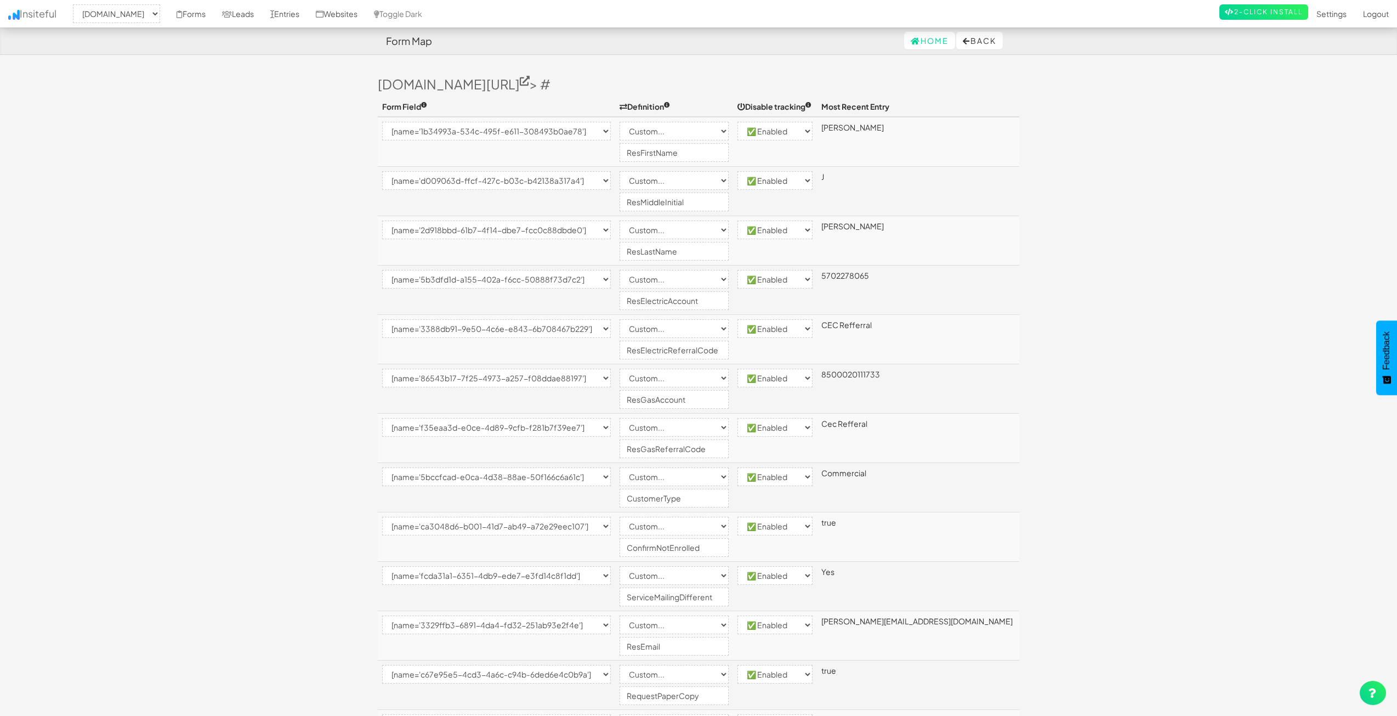
select select "custom"
select select "enabled"
select select "[name='210c53ce-c2c3-41f2-e7c6-f2fc6982a0fa']"
select select "custom"
select select "enabled"
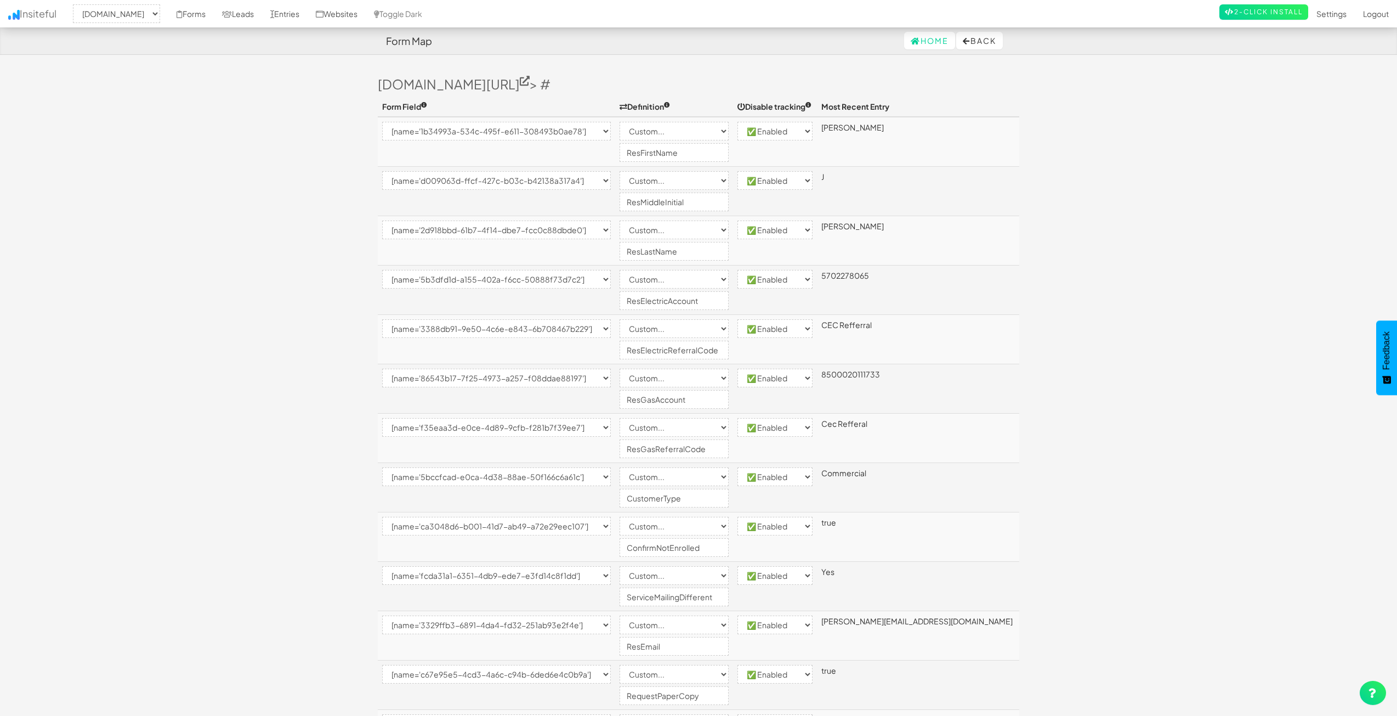
select select "[name='695aa4b2-a8ad-44ad-9e87-84c84689ddef']"
select select "custom"
select select "enabled"
select select "[name='0e513a1a-881e-4af9-fded-dec36f60e821']"
select select "custom"
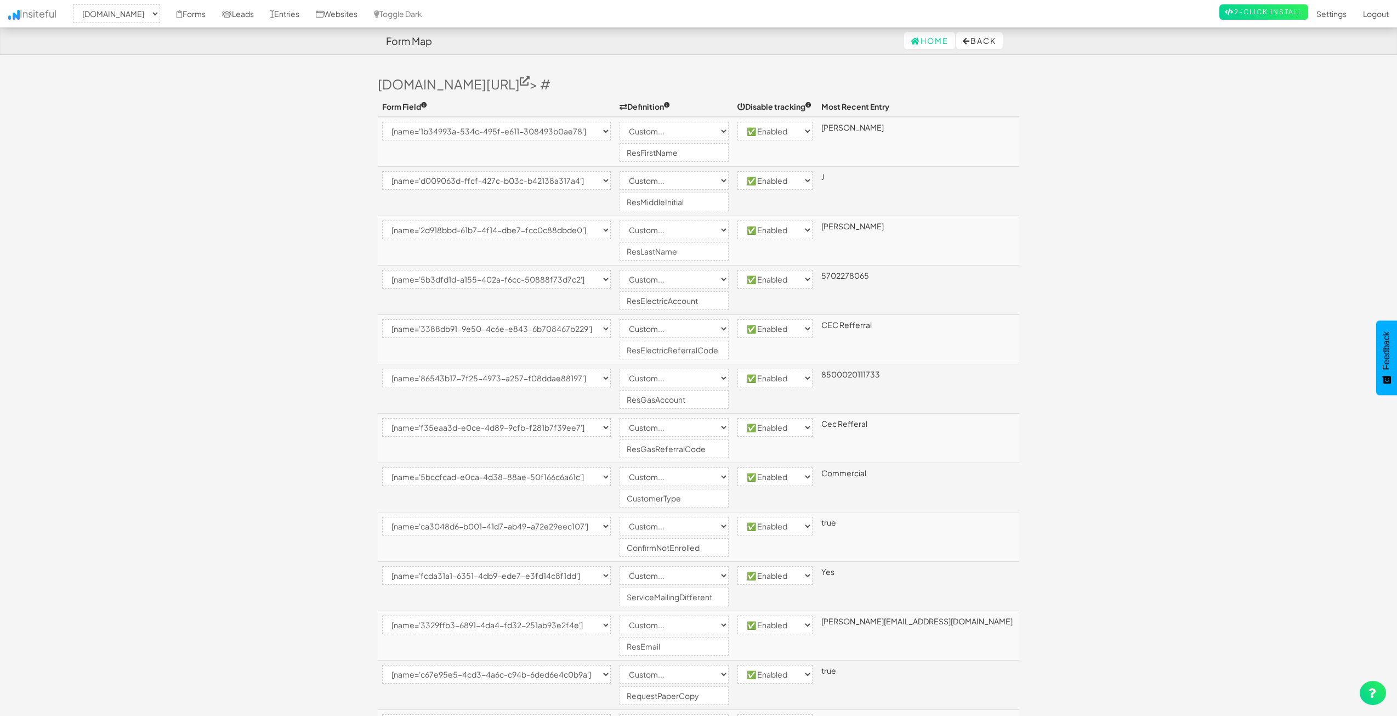
select select "enabled"
select select "[name='dbdd8b18-86b7-4c3b-fe90-a42269774176']"
select select "custom"
select select "enabled"
select select "[name='17a82b7d-bf15-44e5-ec73-a809a2d1ebce']"
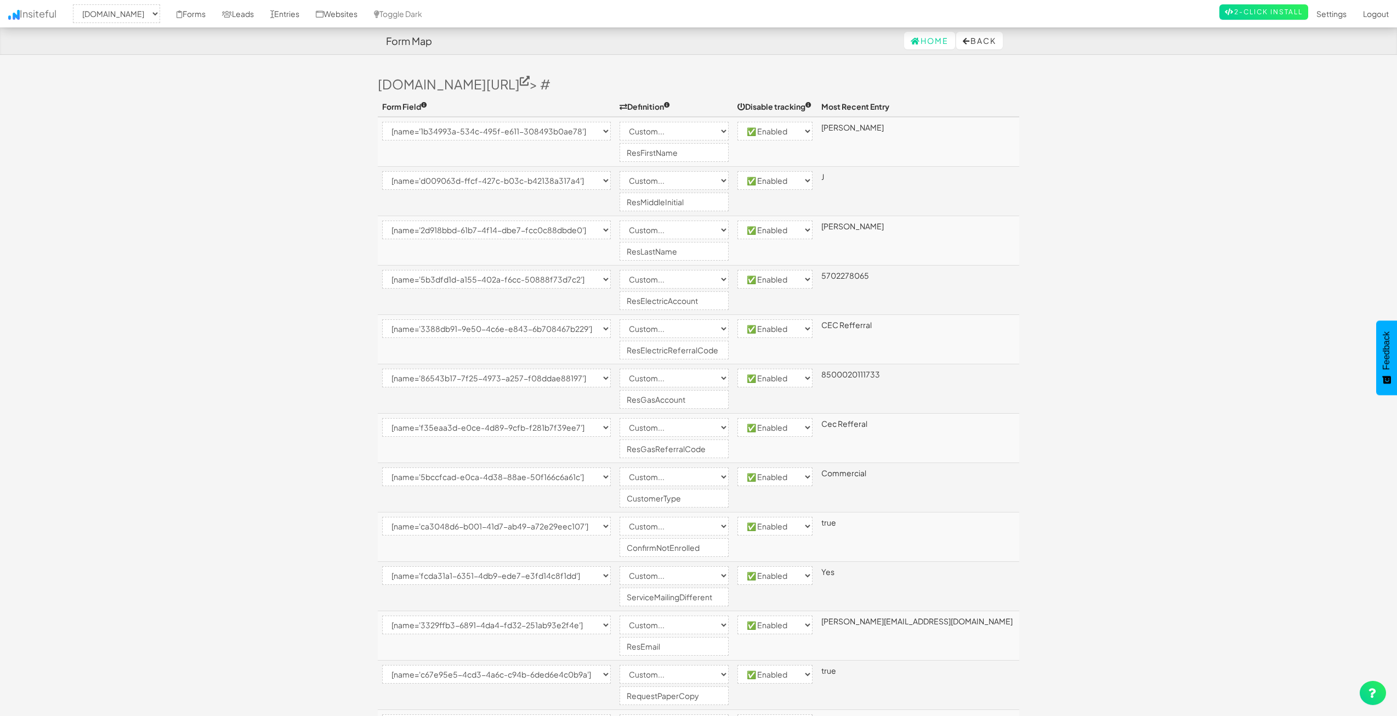
select select "custom"
select select "enabled"
select select "[name='986a5fb2-619a-4f7f-c954-8273a8ebb3b7']"
select select "custom"
select select "enabled"
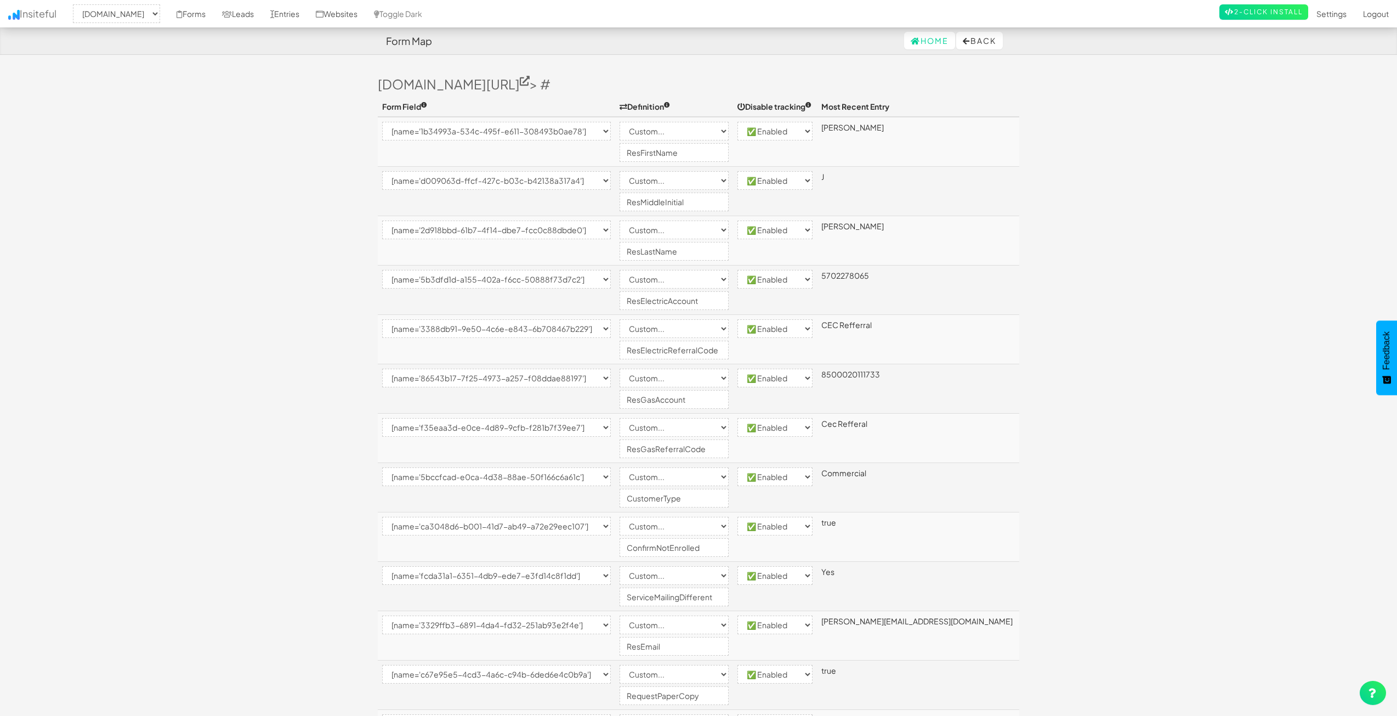
select select "[name='1ece74c5-0a63-4a54-927e-e92bec4205ee']"
select select "custom"
select select "enabled"
select select "[name='28ecb620-98b1-457d-9a13-1fb09060e1c6']"
select select "custom"
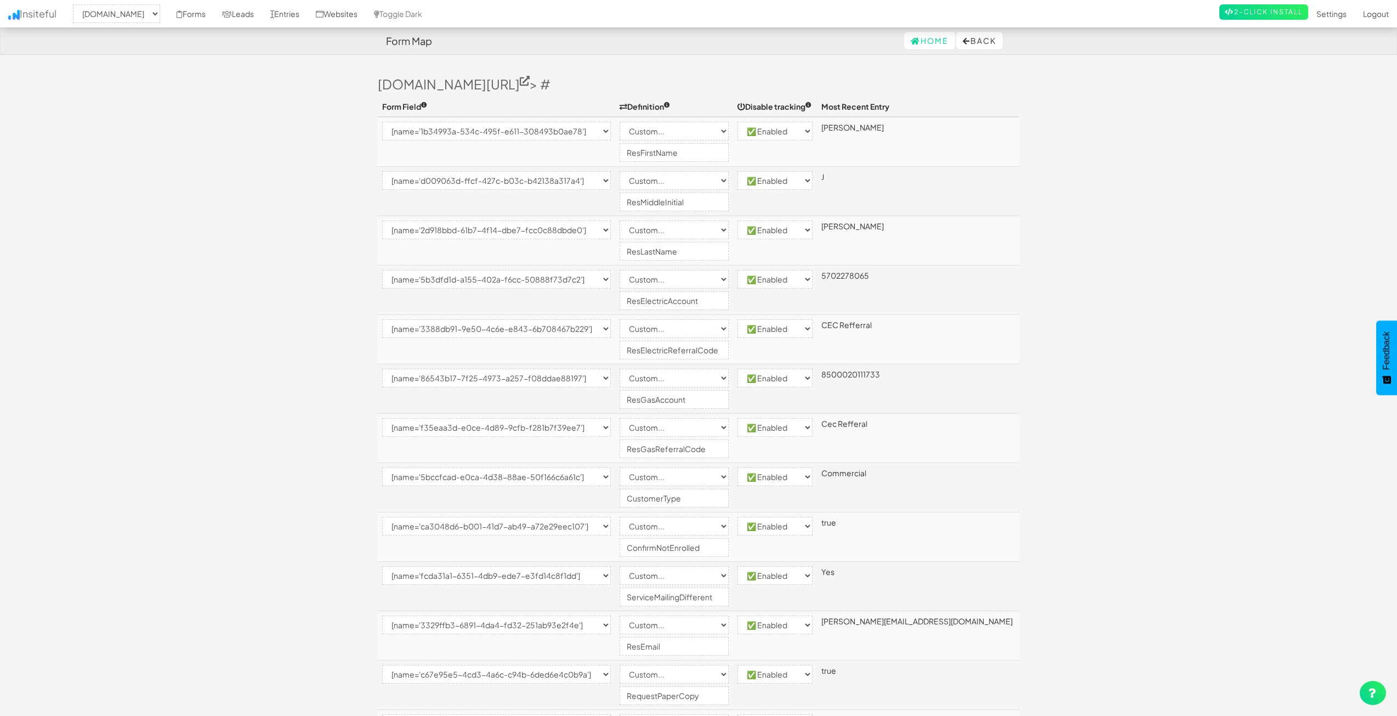
select select "enabled"
select select "[name='242d663d-b535-4b49-b4a3-d6c7a2daddad']"
select select "custom"
select select "enabled"
select select "[name='c4565d6c-c285-431a-dcda-8137e64505e4']"
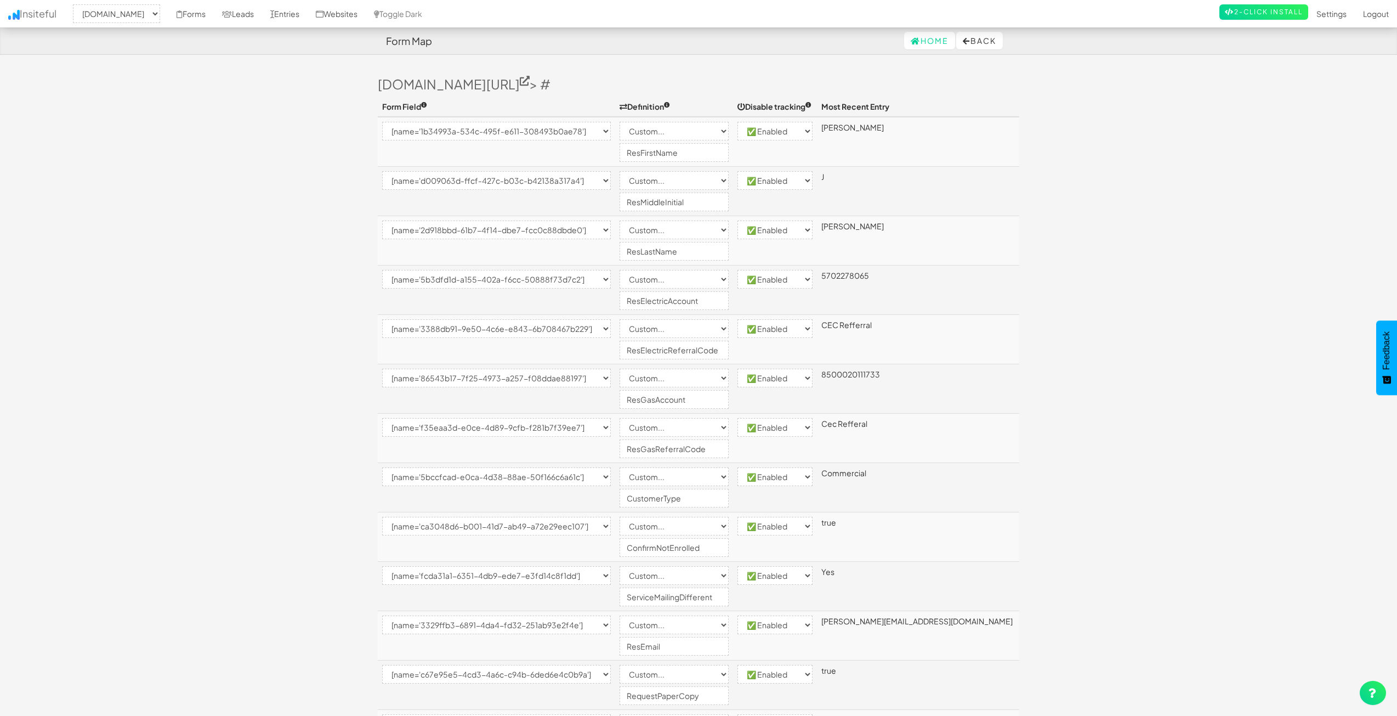
select select "custom"
select select "enabled"
select select "[name='c13d2809-f3fc-4438-b688-0691cf4ba63a']"
select select "custom"
select select "enabled"
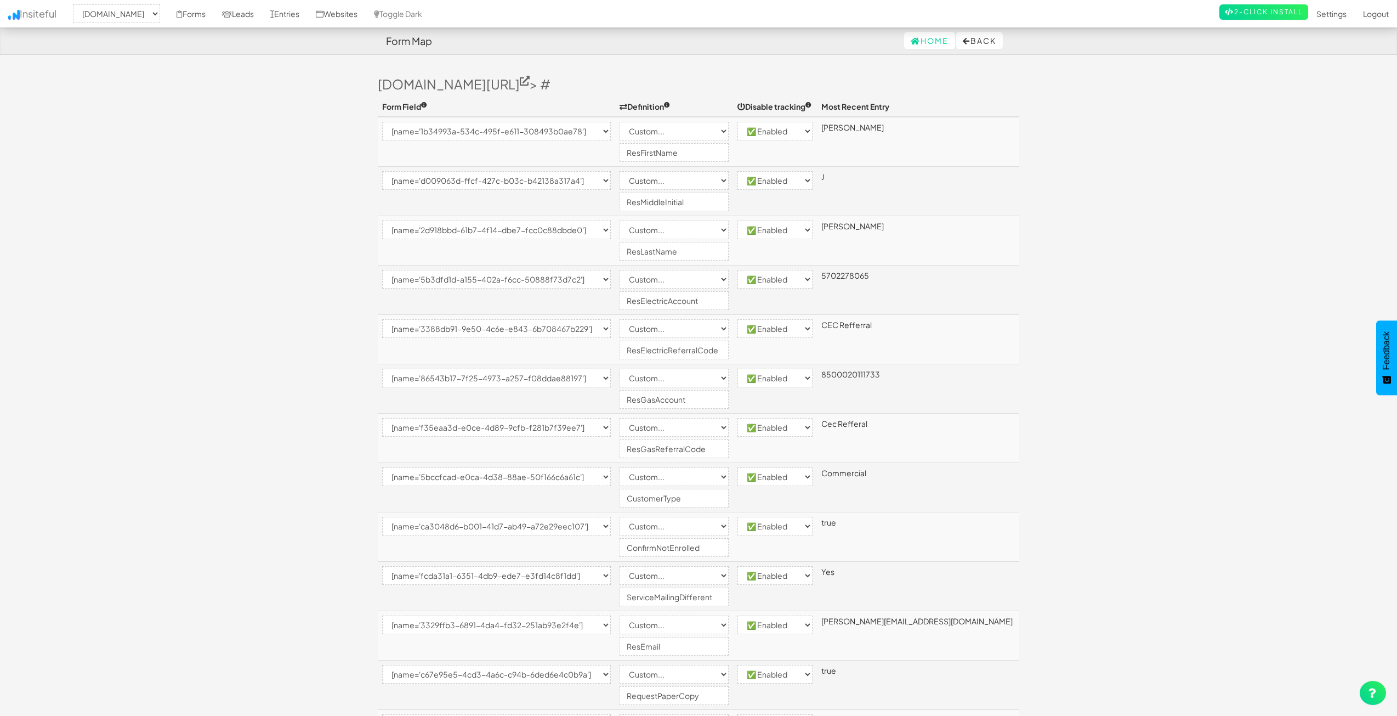
select select "[name='67225cb4-ed27-424f-c233-4be0c5af28cc']"
select select "custom"
select select "enabled"
select select "[name='8ba1eaa0-c708-426e-9ff0-c2fbc23b020f']"
select select "custom"
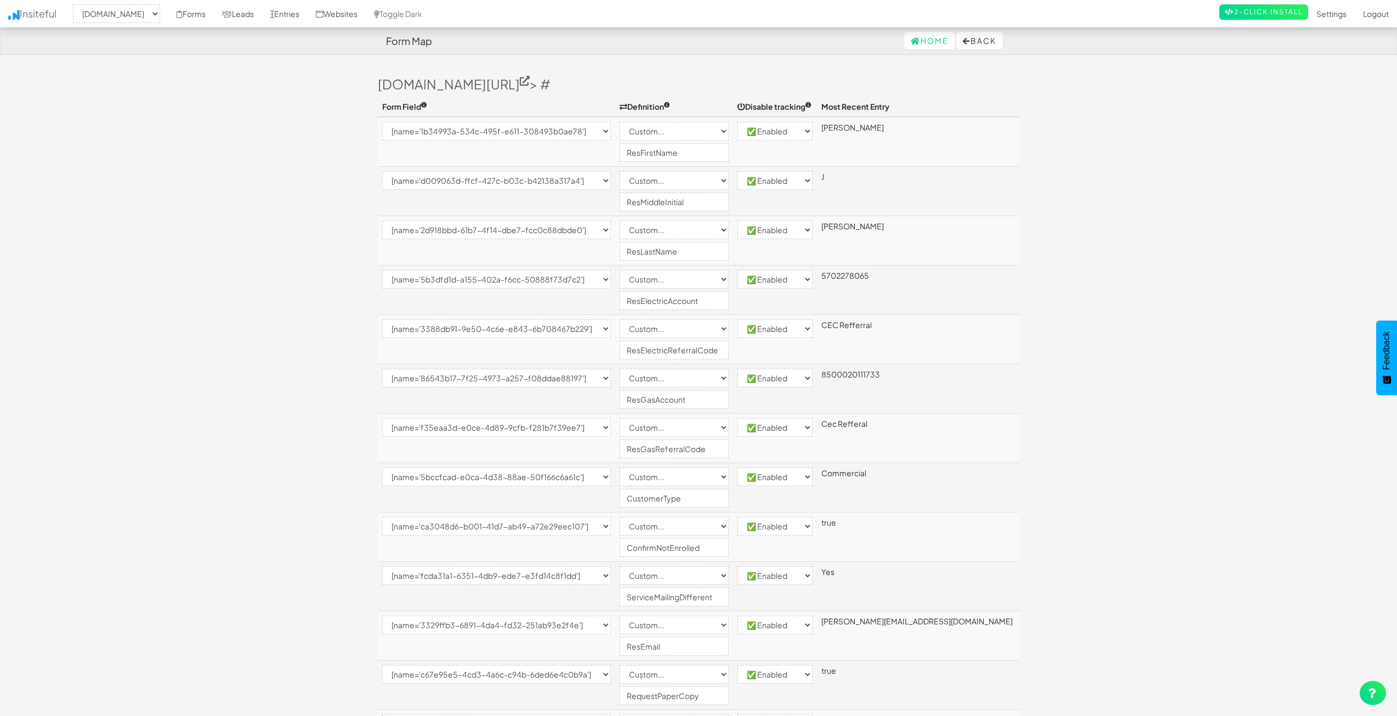
select select "enabled"
select select "[name='0904271b-1b92-4cb7-c7d9-013cd268a002']"
select select "custom"
select select "enabled"
select select "[name='73f0d7e7-54a5-4c00-ad4c-f16f0ea0af4c']"
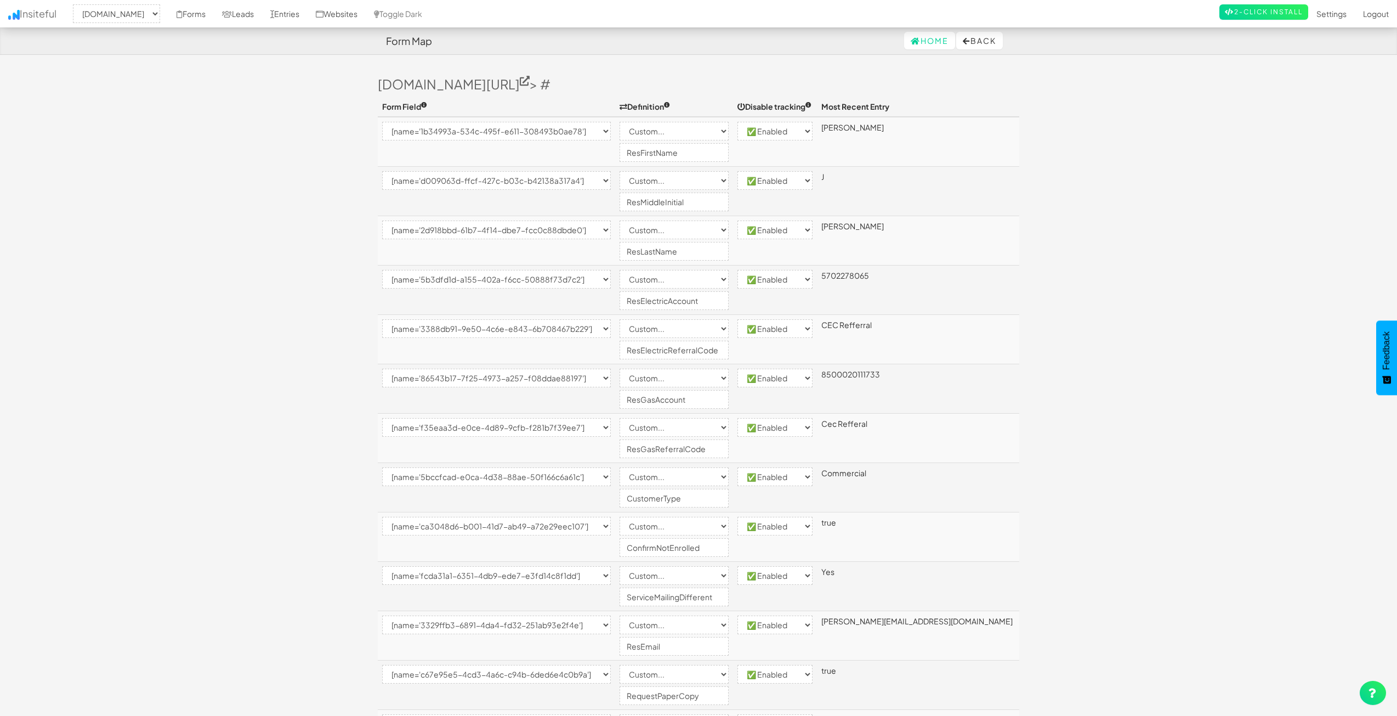
select select "custom"
select select "enabled"
select select "[name='4c8d73ab-bae9-48a2-bf06-afb3c53bd0d0']"
select select "custom"
select select "enabled"
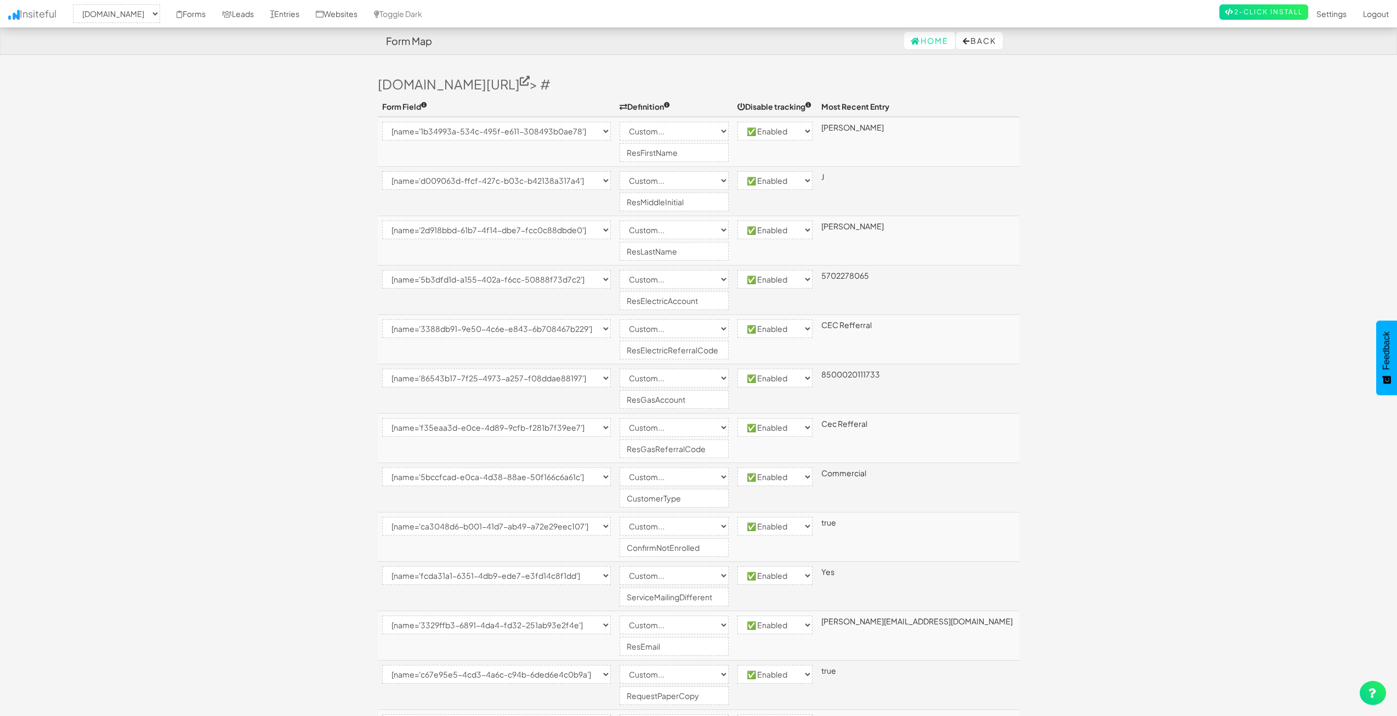
select select "[name='5b0e84cd-3cab-4cd5-e2a6-6d71df71b8d5']"
select select "enabled"
select select "[name='401782dd-afea-4582-8bde-2c307a431179']"
select select "custom"
select select "enabled"
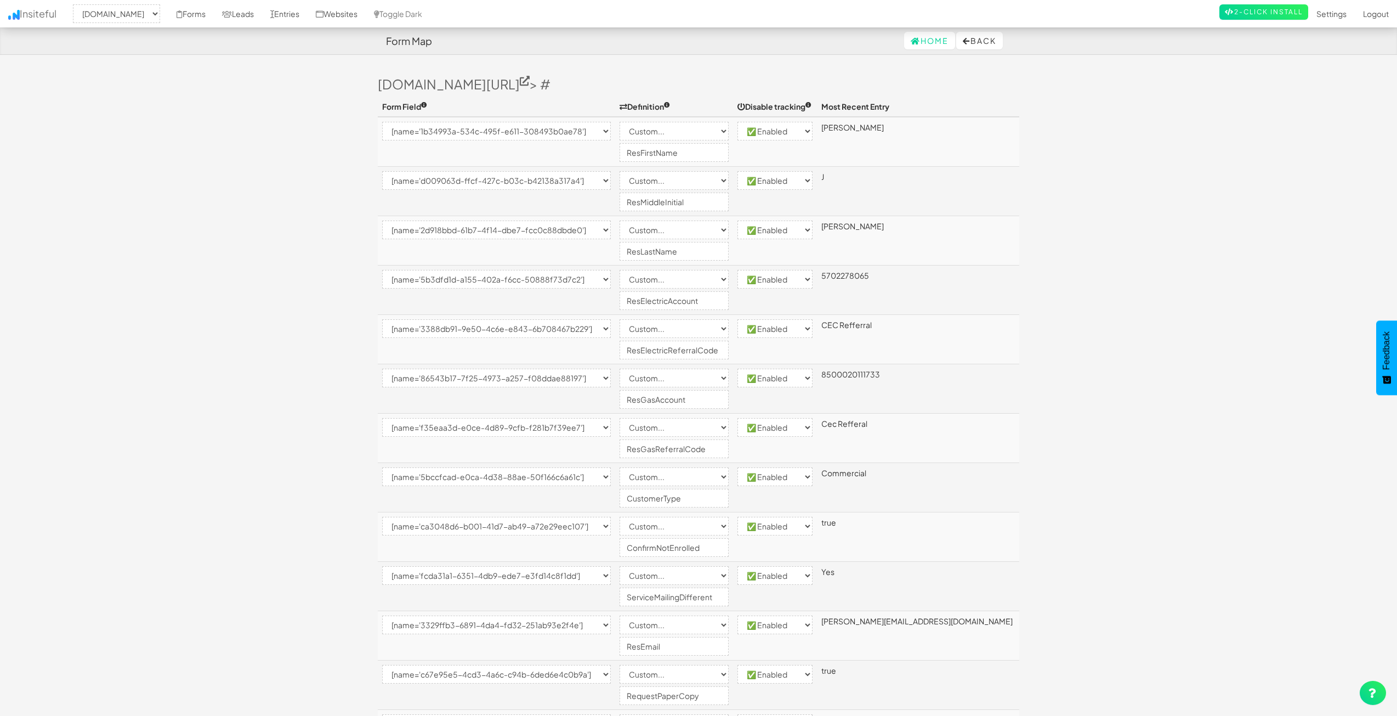
select select "[name='__next']"
select select "enabled"
select select "[name='dce44592-97fd-4ec5-eded-d6e208806f4b']"
select select "enabled"
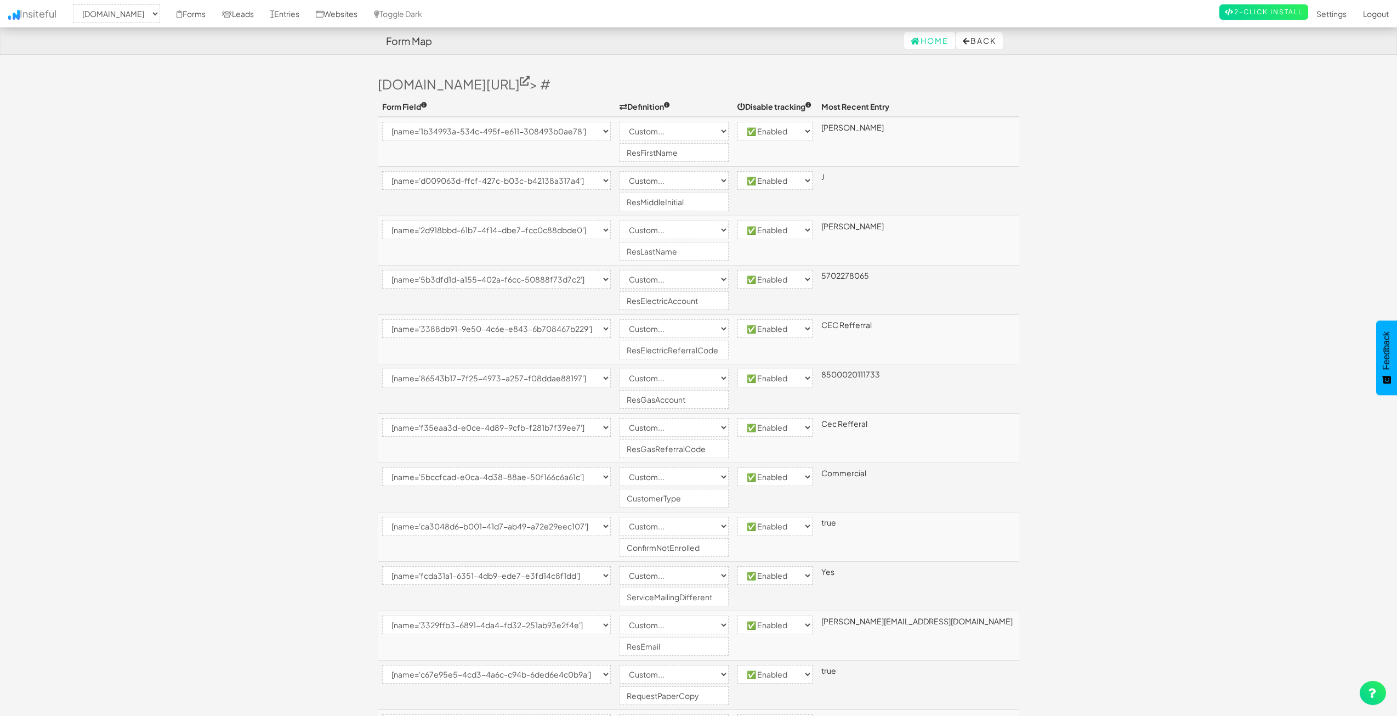
click at [413, 133] on select "-- None -- [name='1b34993a-534c-495f-e611-308493b0ae78'] [name='d009063d-ffcf-4…" at bounding box center [496, 131] width 229 height 19
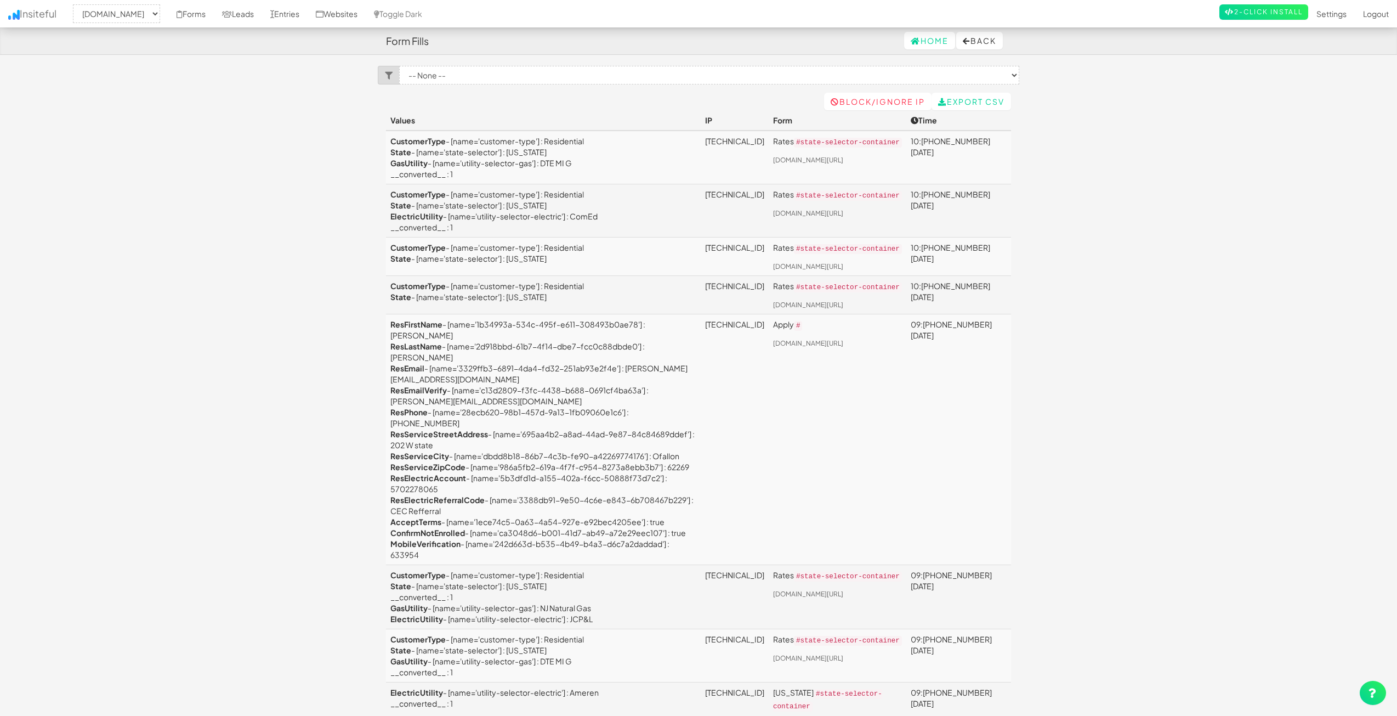
select select "2362"
